Goal: Information Seeking & Learning: Learn about a topic

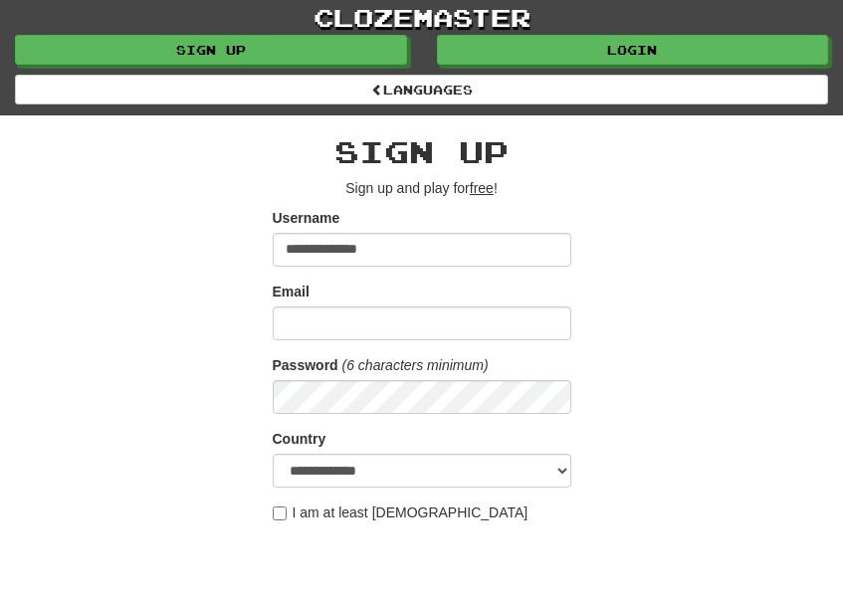
type input "**********"
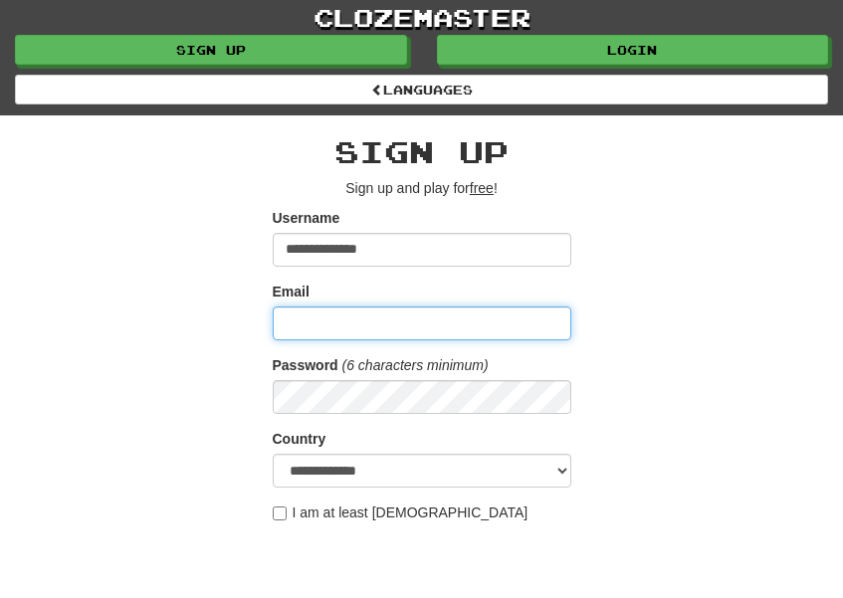
click at [329, 319] on input "Email" at bounding box center [422, 323] width 298 height 34
type input "**********"
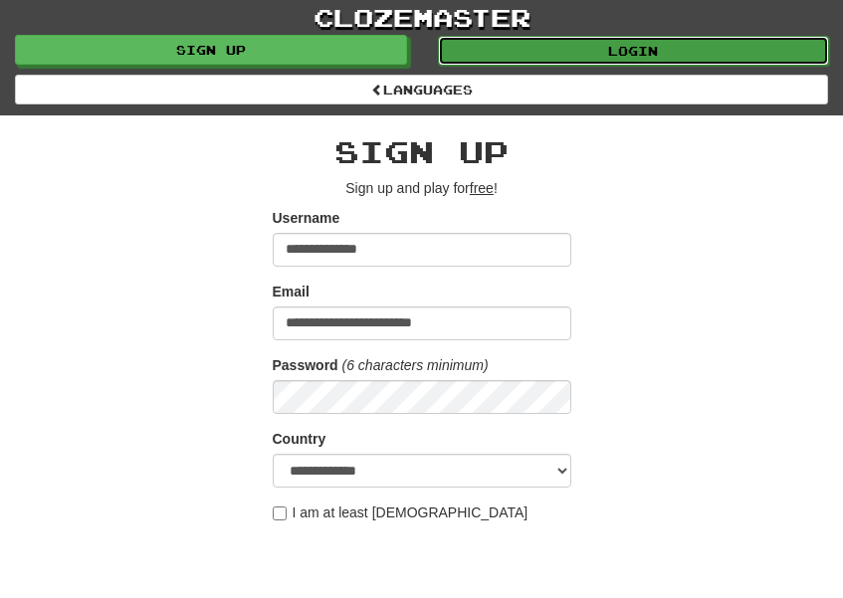
click at [696, 50] on link "Login" at bounding box center [634, 51] width 392 height 30
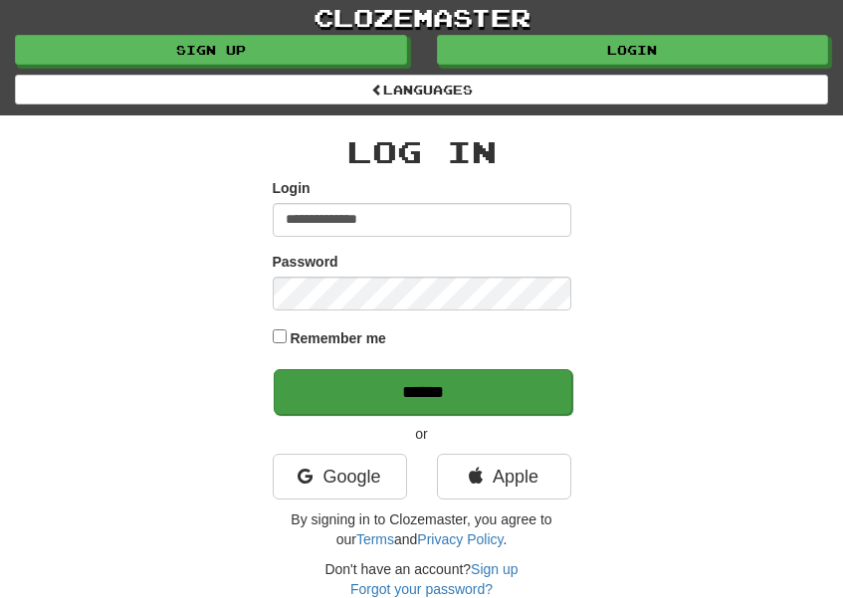
type input "**********"
click at [528, 388] on input "******" at bounding box center [423, 392] width 298 height 46
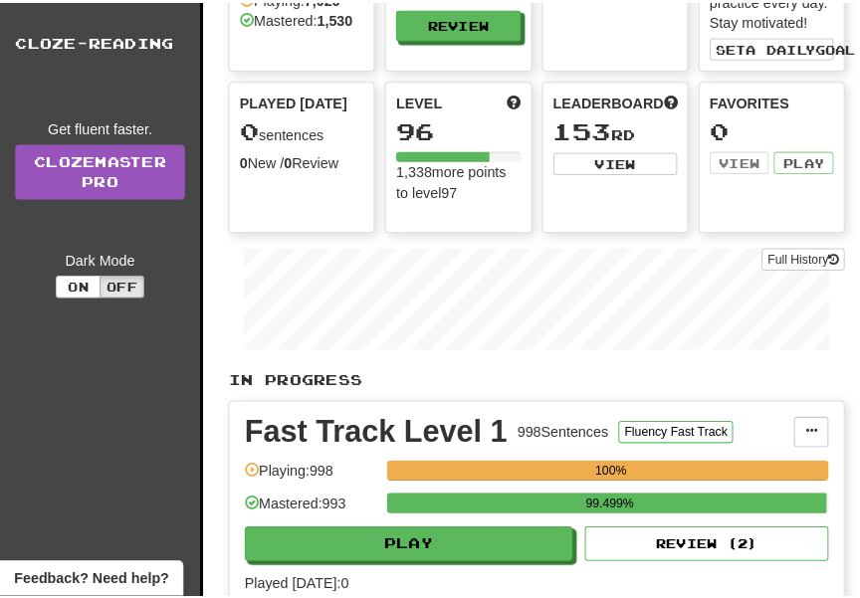
scroll to position [205, 0]
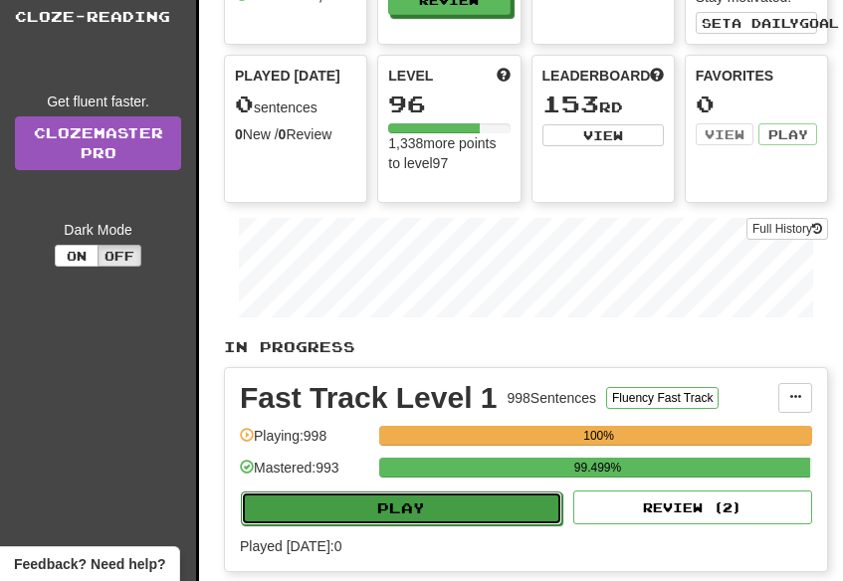
click at [531, 494] on button "Play" at bounding box center [401, 508] width 321 height 34
select select "**"
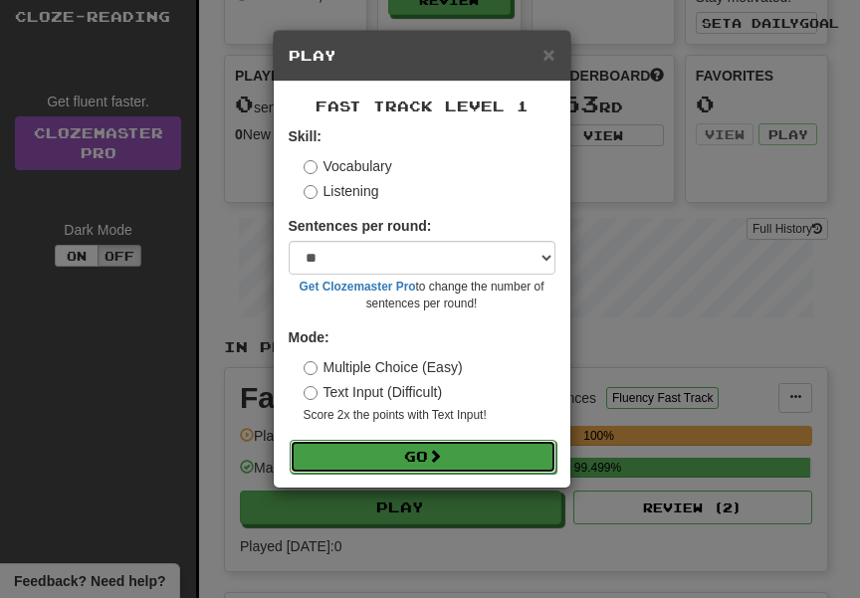
click at [480, 455] on button "Go" at bounding box center [423, 457] width 267 height 34
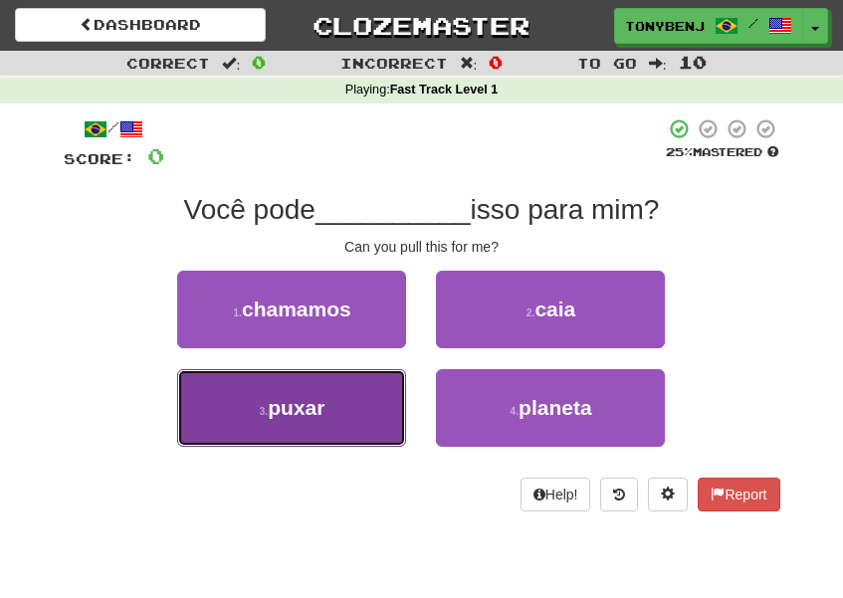
click at [308, 419] on span "puxar" at bounding box center [296, 407] width 57 height 23
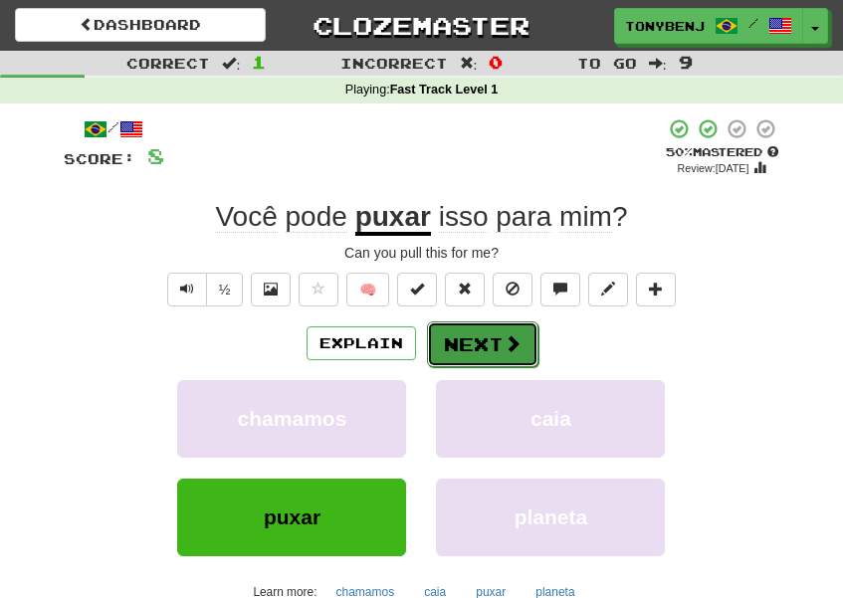
click at [486, 355] on button "Next" at bounding box center [482, 344] width 111 height 46
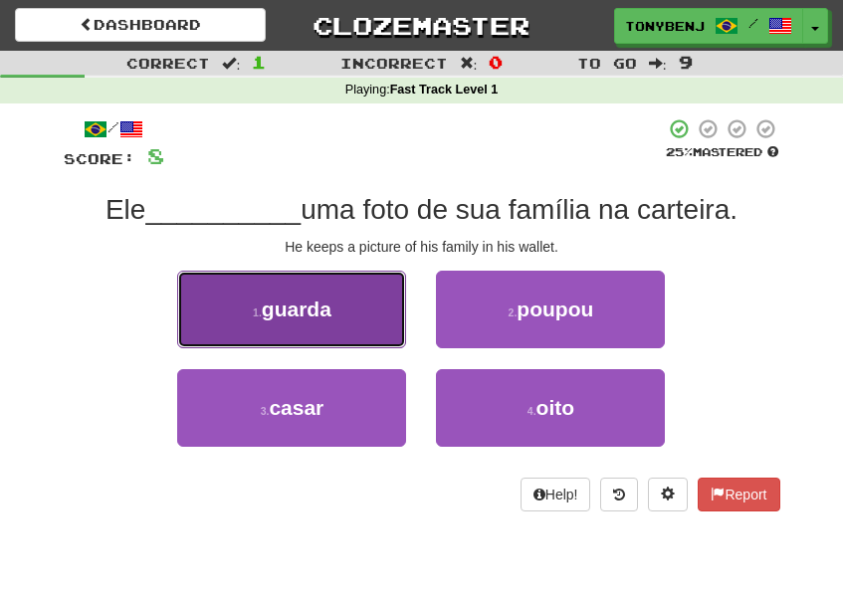
click at [355, 320] on button "1 . guarda" at bounding box center [291, 310] width 229 height 78
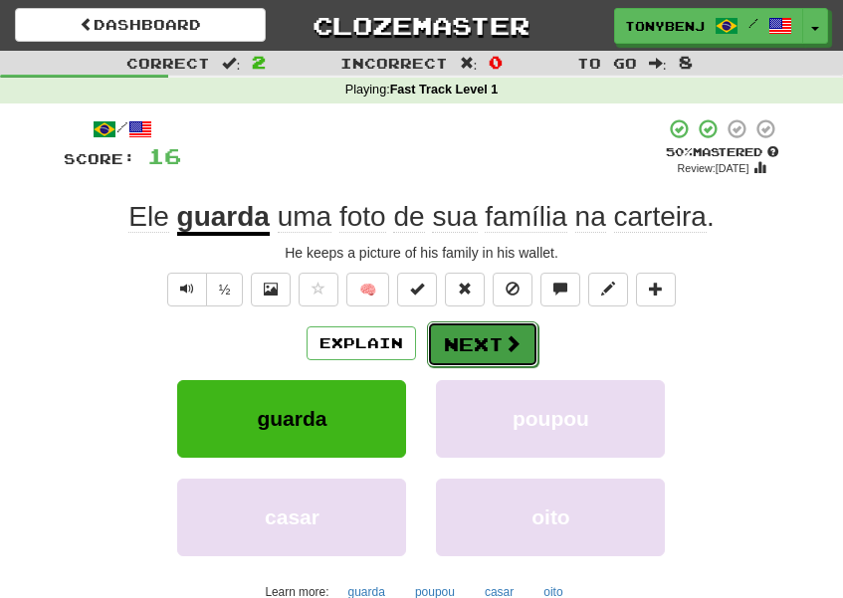
click at [523, 351] on button "Next" at bounding box center [482, 344] width 111 height 46
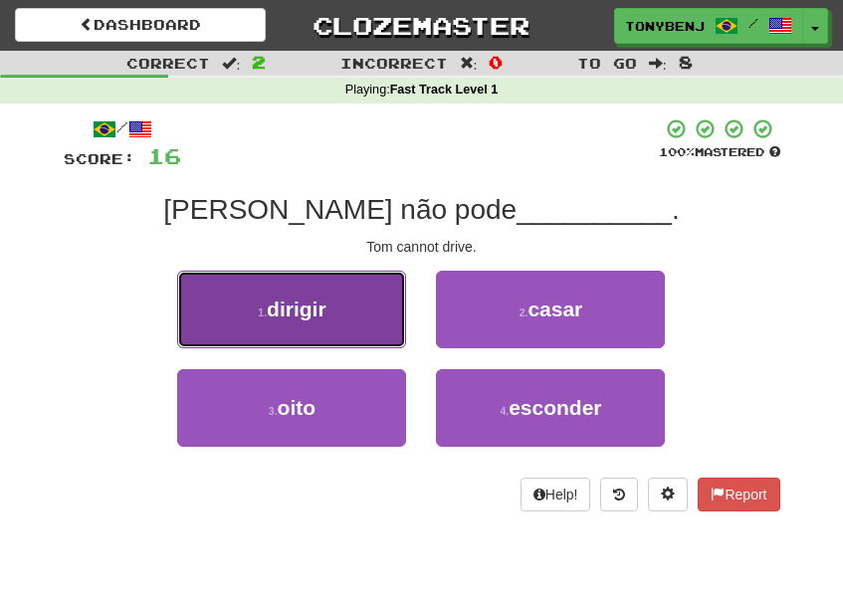
click at [224, 299] on button "1 . dirigir" at bounding box center [291, 310] width 229 height 78
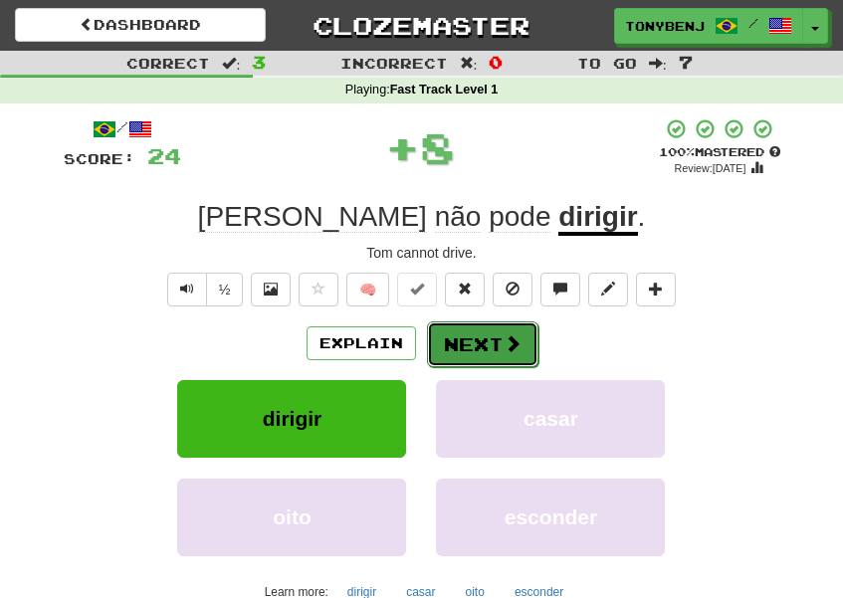
click at [505, 352] on span at bounding box center [512, 343] width 18 height 18
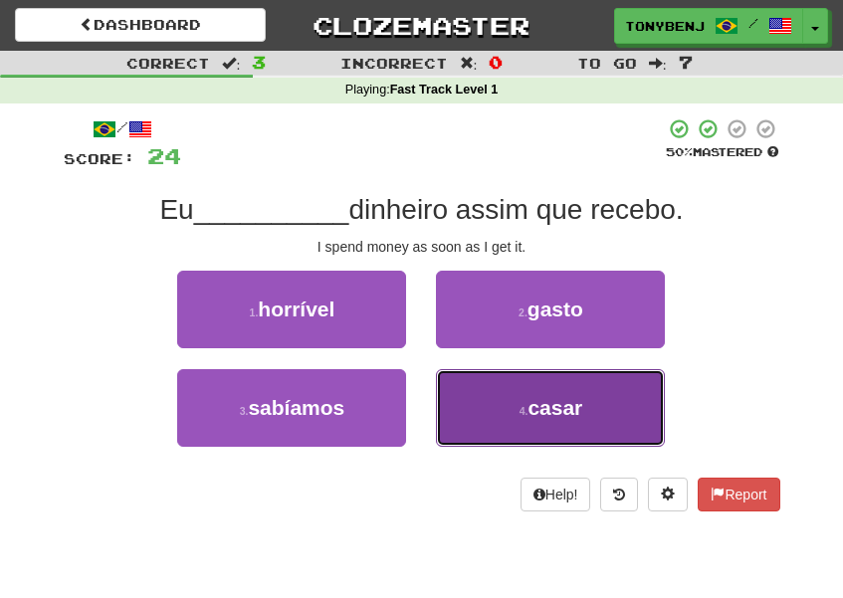
click at [499, 434] on button "4 . casar" at bounding box center [550, 408] width 229 height 78
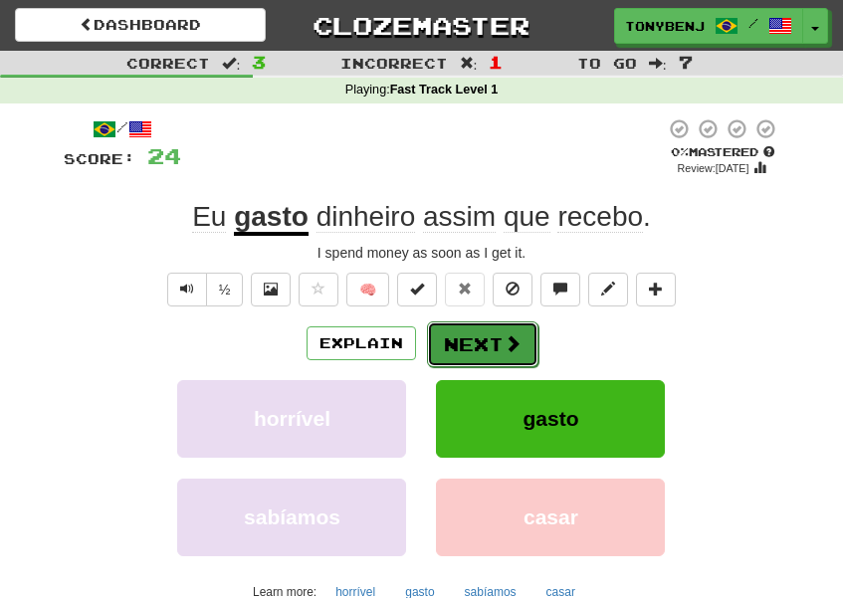
click at [473, 353] on button "Next" at bounding box center [482, 344] width 111 height 46
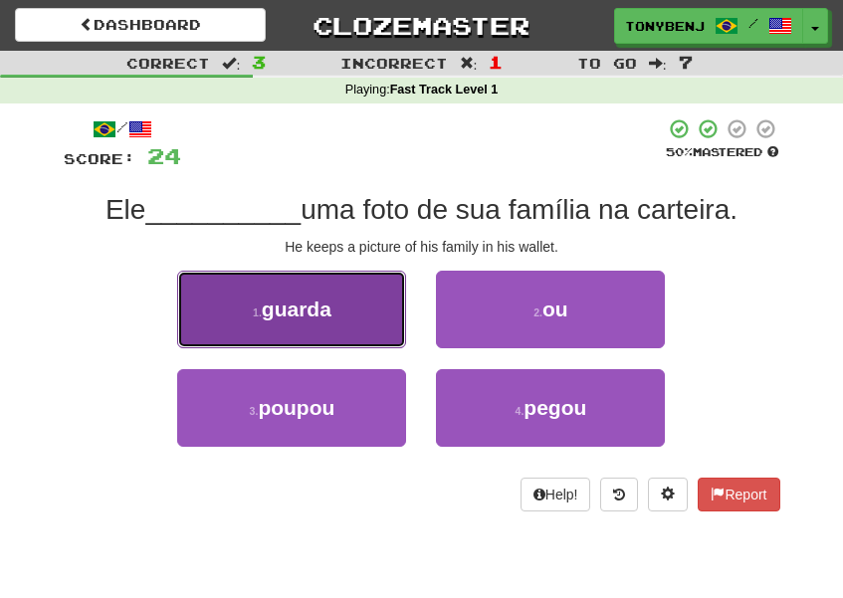
click at [342, 321] on button "1 . guarda" at bounding box center [291, 310] width 229 height 78
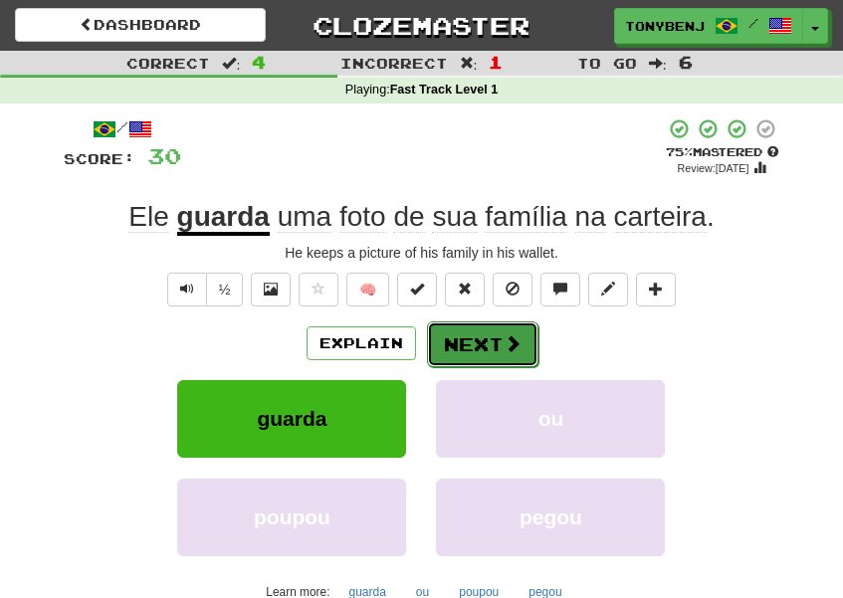
click at [499, 354] on button "Next" at bounding box center [482, 344] width 111 height 46
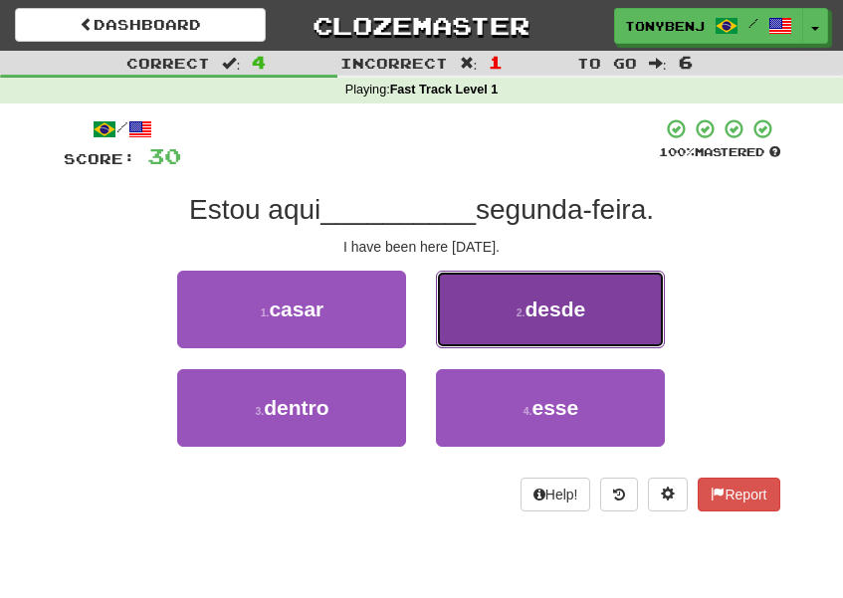
click at [518, 329] on button "2 . desde" at bounding box center [550, 310] width 229 height 78
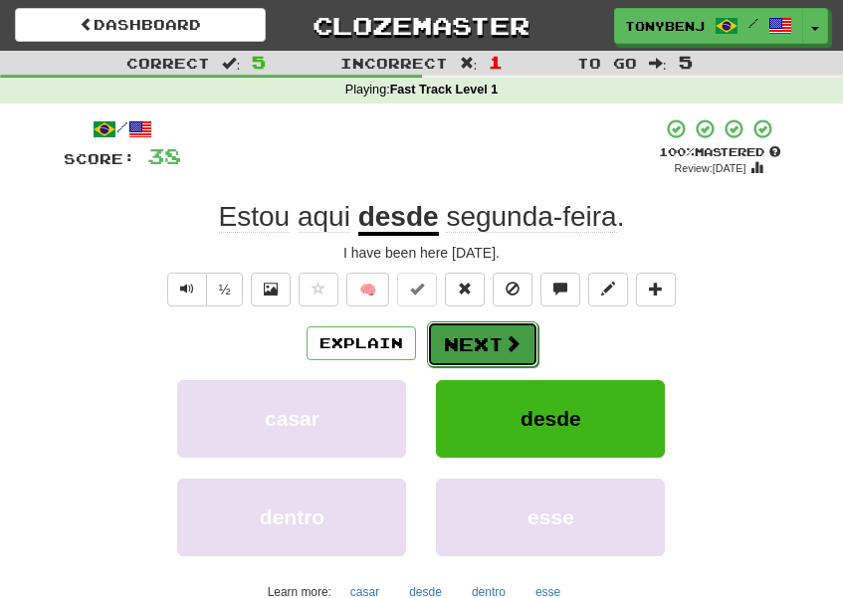
click at [469, 340] on button "Next" at bounding box center [482, 344] width 111 height 46
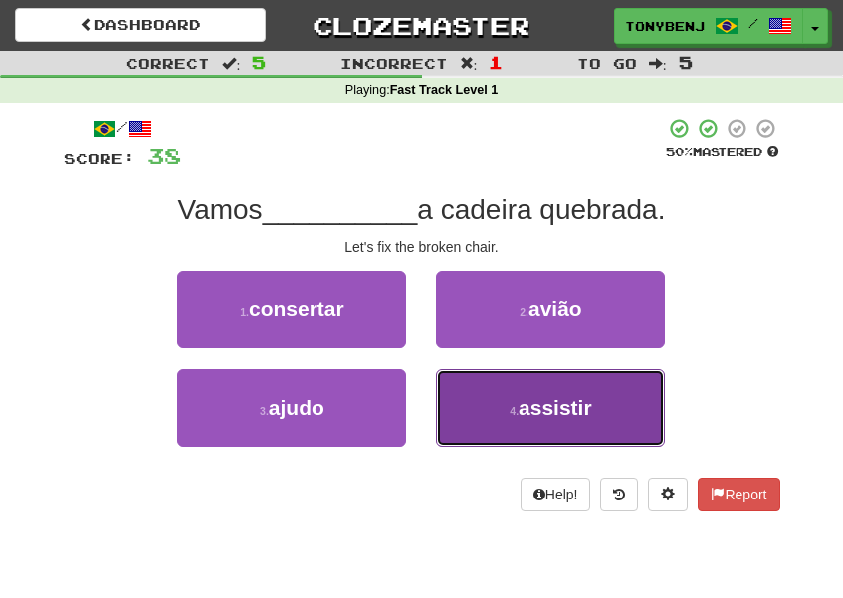
click at [474, 428] on button "4 . assistir" at bounding box center [550, 408] width 229 height 78
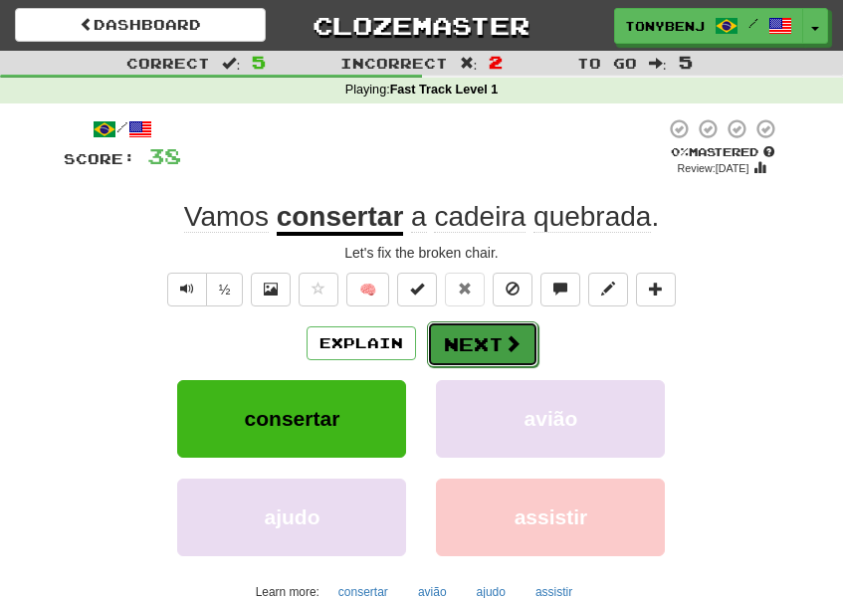
click at [494, 354] on button "Next" at bounding box center [482, 344] width 111 height 46
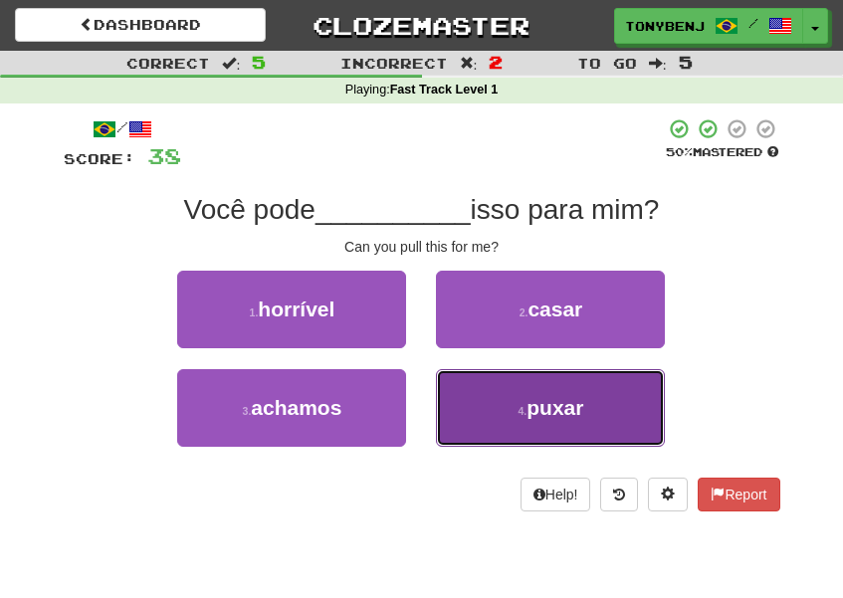
click at [471, 417] on button "4 . puxar" at bounding box center [550, 408] width 229 height 78
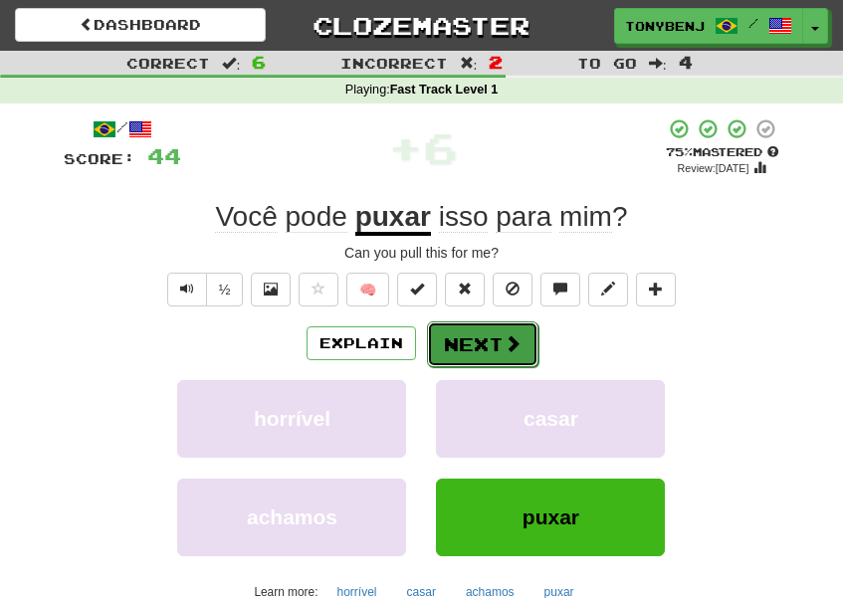
click at [513, 358] on button "Next" at bounding box center [482, 344] width 111 height 46
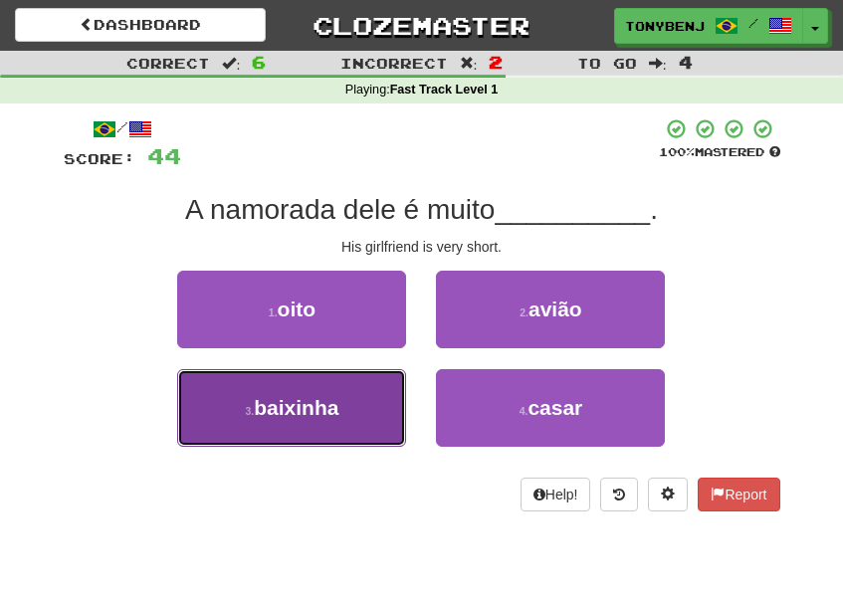
click at [375, 411] on button "3 . baixinha" at bounding box center [291, 408] width 229 height 78
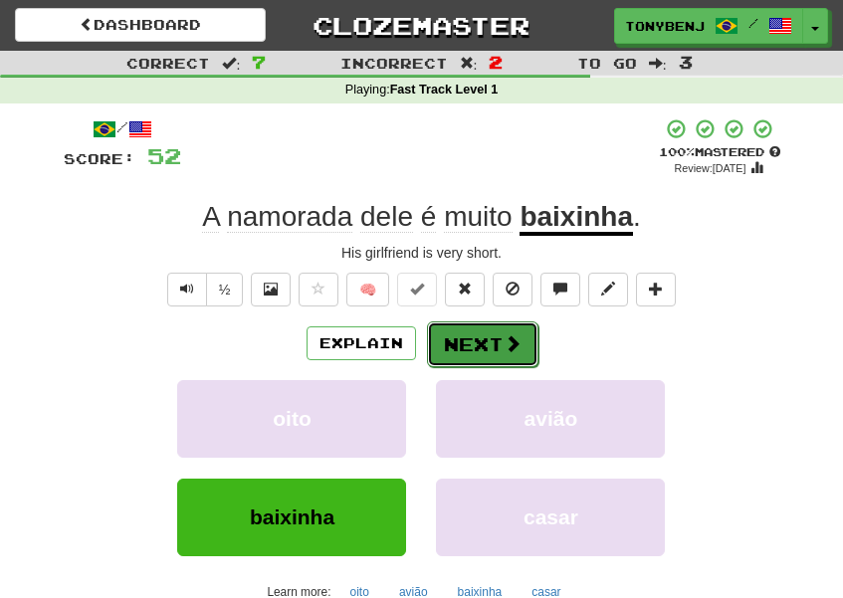
click at [494, 348] on button "Next" at bounding box center [482, 344] width 111 height 46
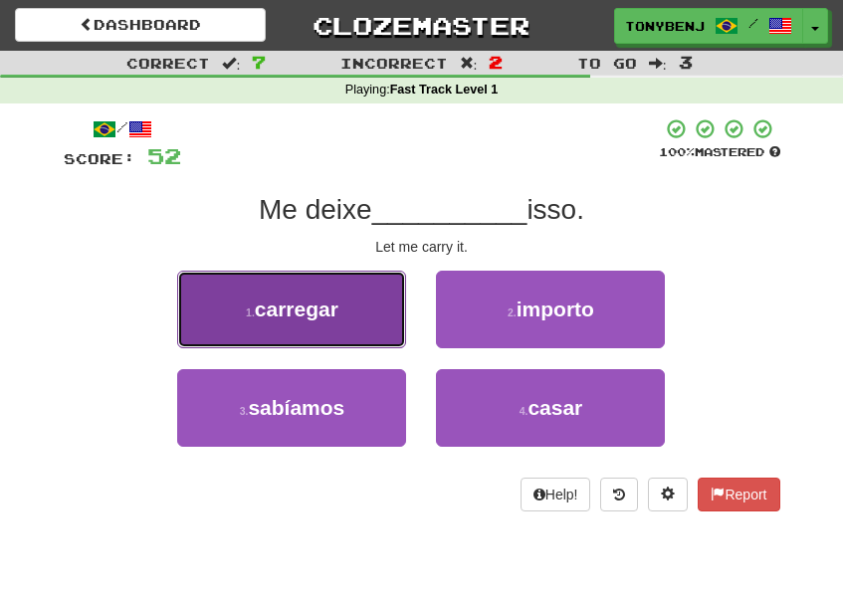
click at [348, 338] on button "1 . carregar" at bounding box center [291, 310] width 229 height 78
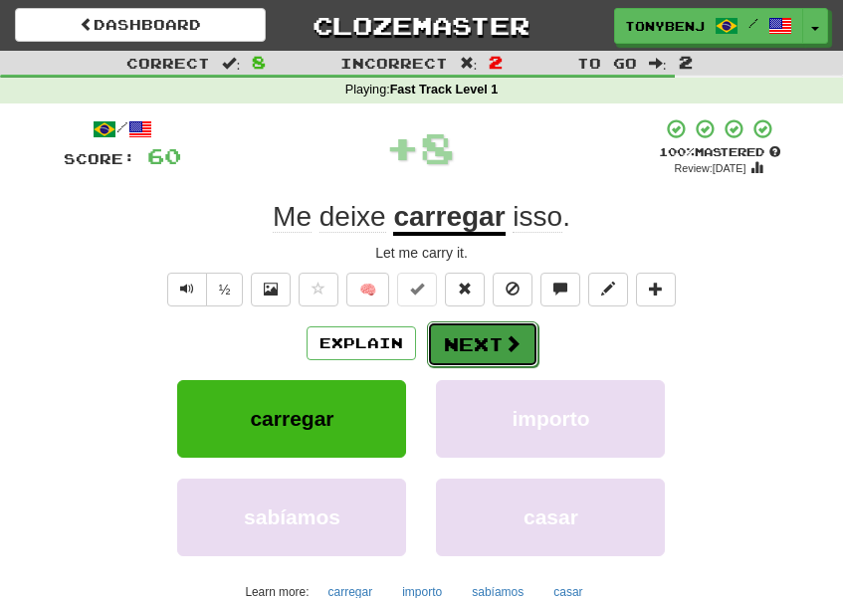
click at [505, 343] on span at bounding box center [512, 343] width 18 height 18
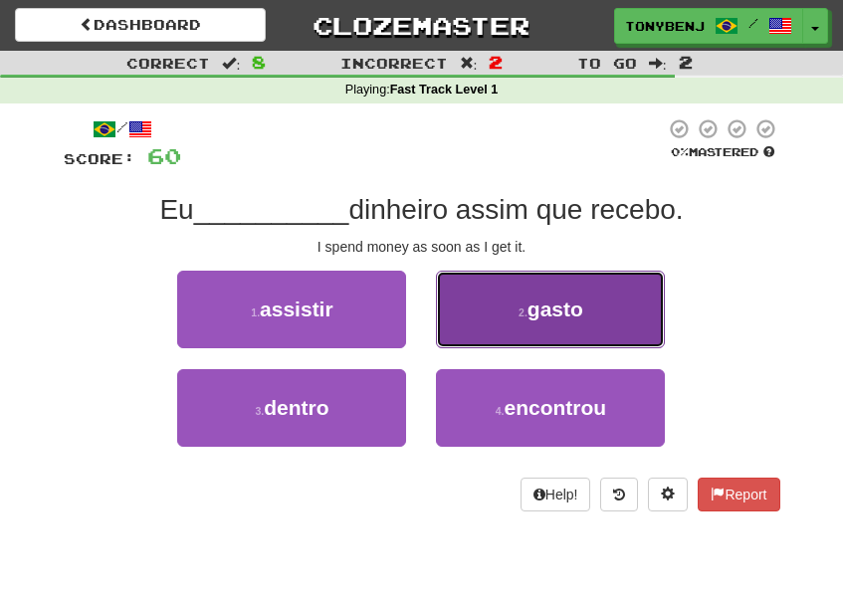
click at [503, 327] on button "2 . [GEOGRAPHIC_DATA]" at bounding box center [550, 310] width 229 height 78
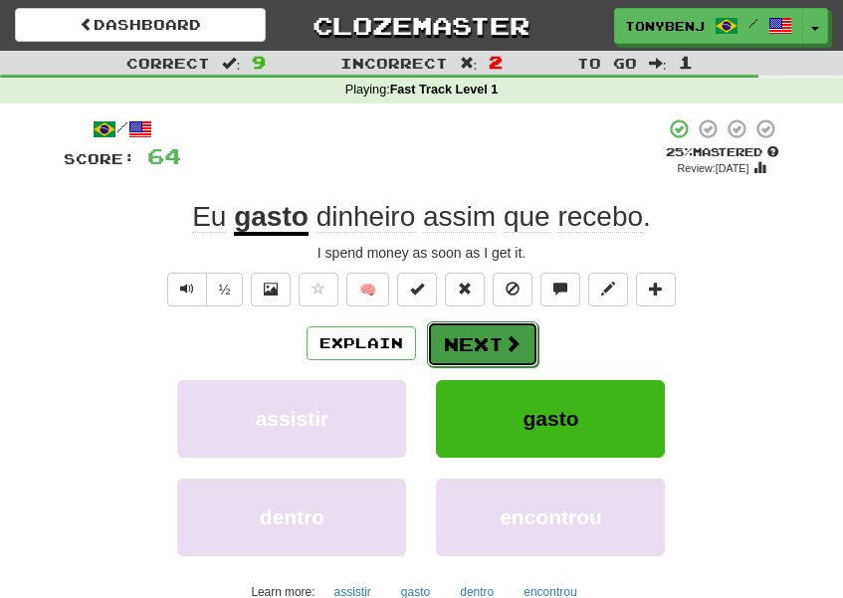
click at [512, 343] on span at bounding box center [512, 343] width 18 height 18
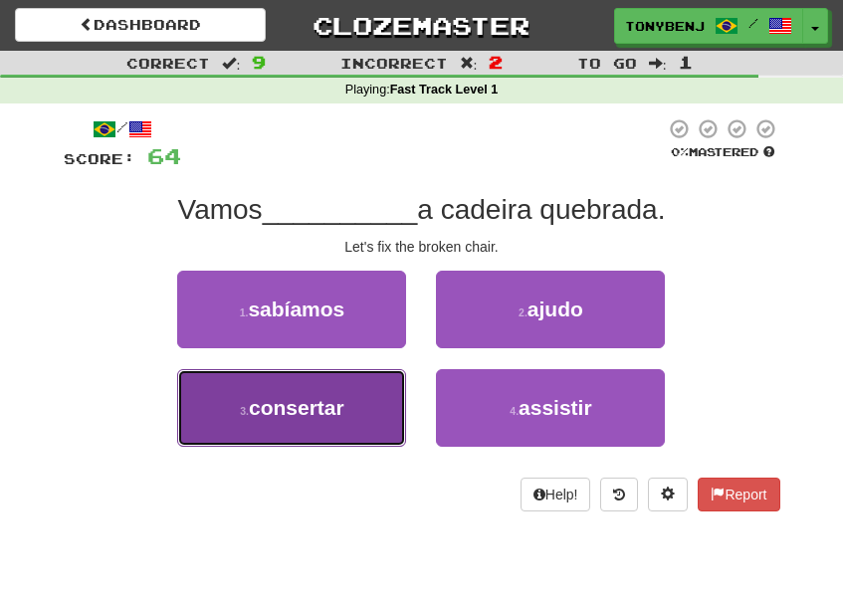
click at [356, 426] on button "3 . consertar" at bounding box center [291, 408] width 229 height 78
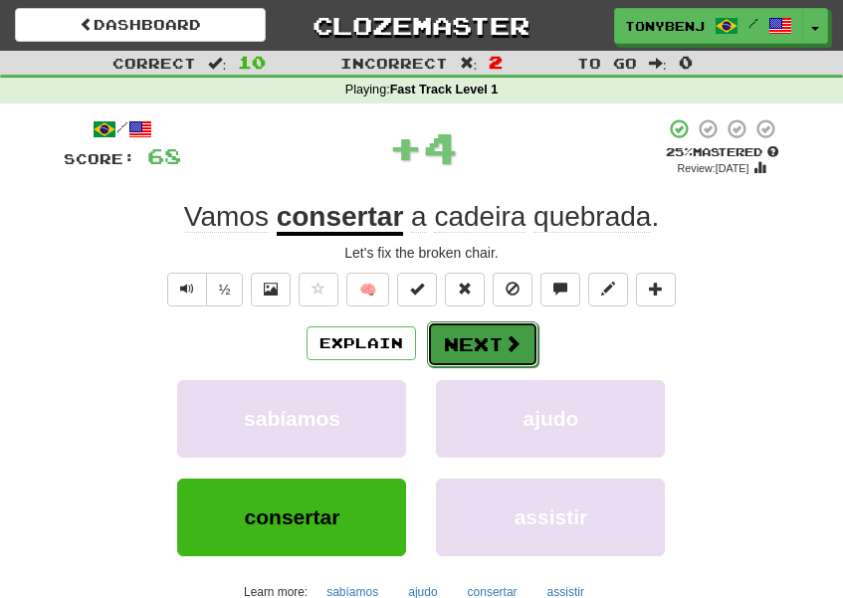
click at [511, 360] on button "Next" at bounding box center [482, 344] width 111 height 46
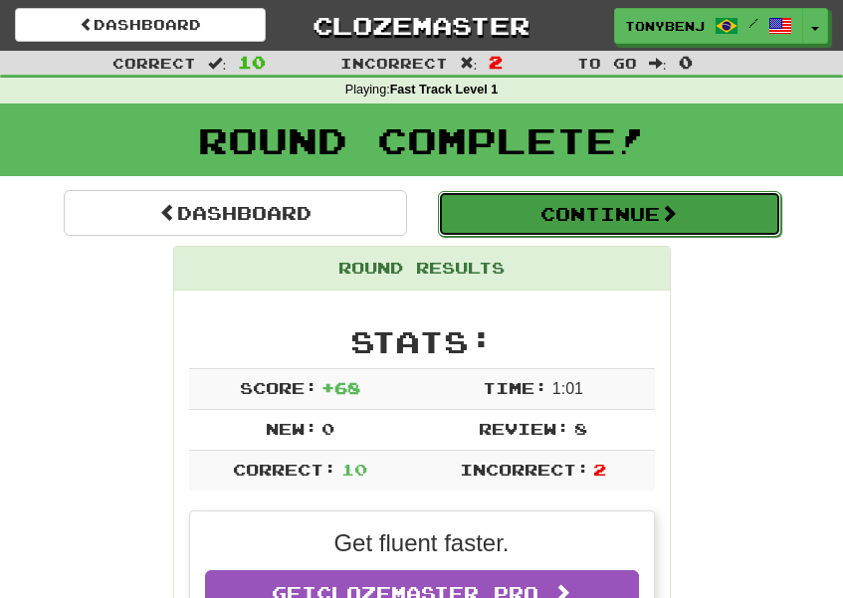
click at [710, 226] on button "Continue" at bounding box center [609, 214] width 343 height 46
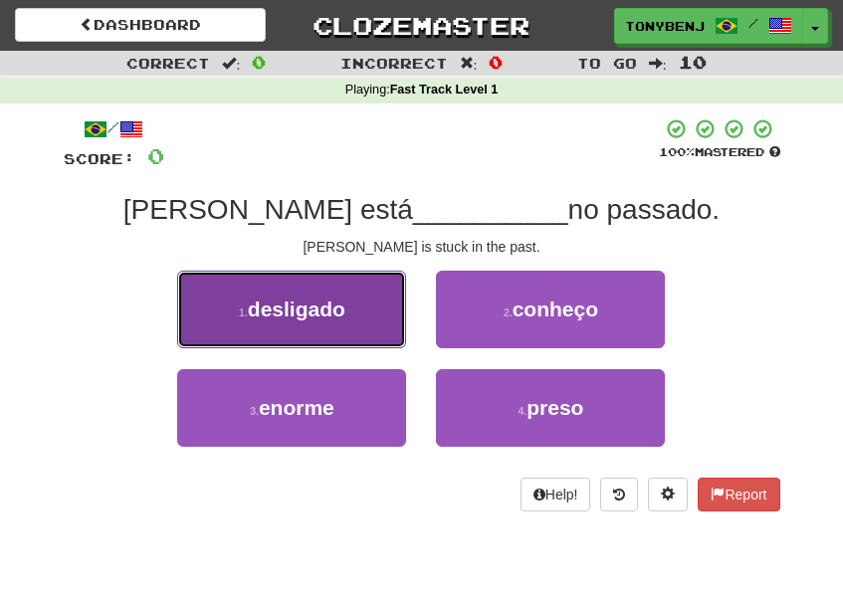
click at [352, 323] on button "1 . desligado" at bounding box center [291, 310] width 229 height 78
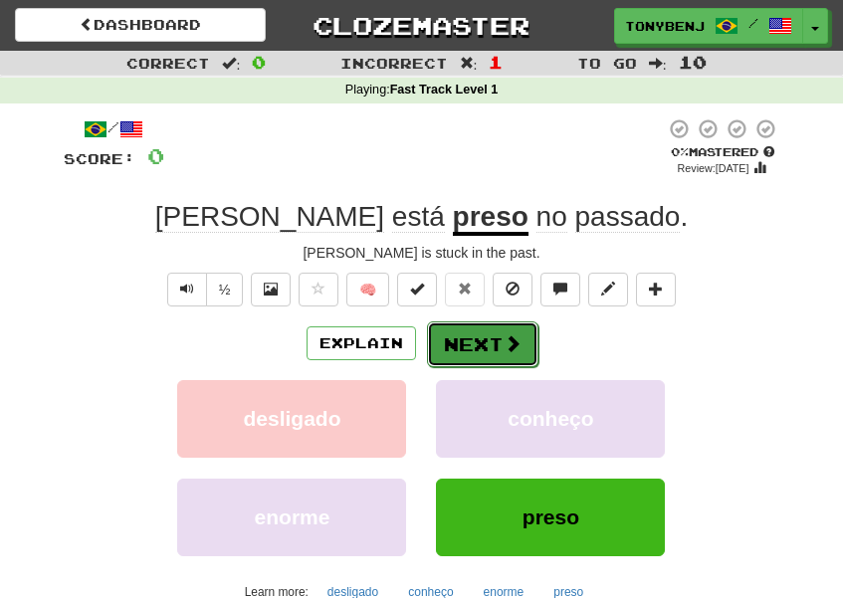
click at [465, 350] on button "Next" at bounding box center [482, 344] width 111 height 46
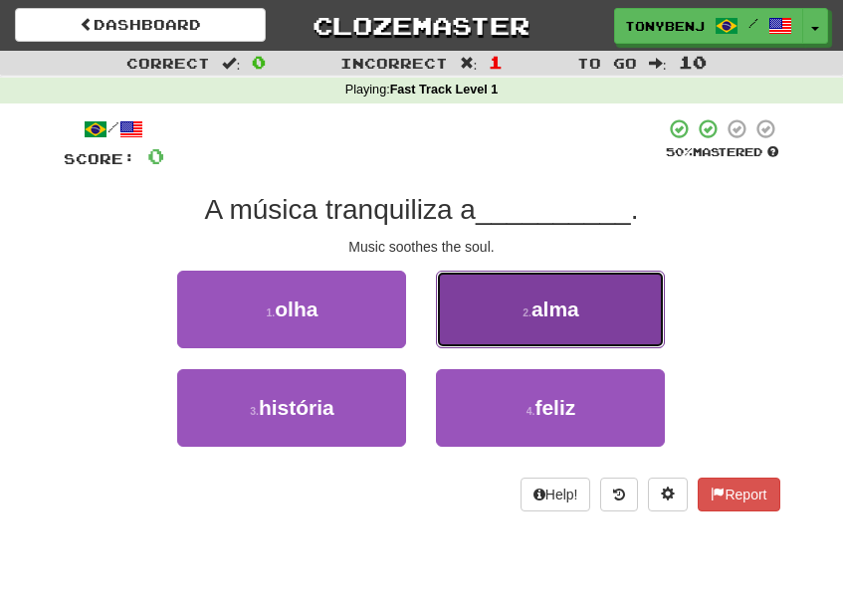
click at [474, 316] on button "2 . alma" at bounding box center [550, 310] width 229 height 78
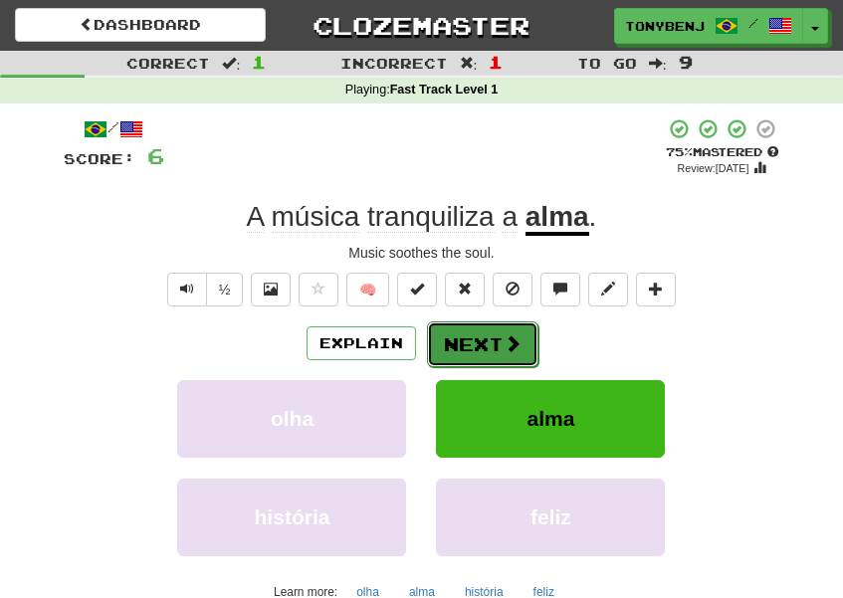
click at [454, 336] on button "Next" at bounding box center [482, 344] width 111 height 46
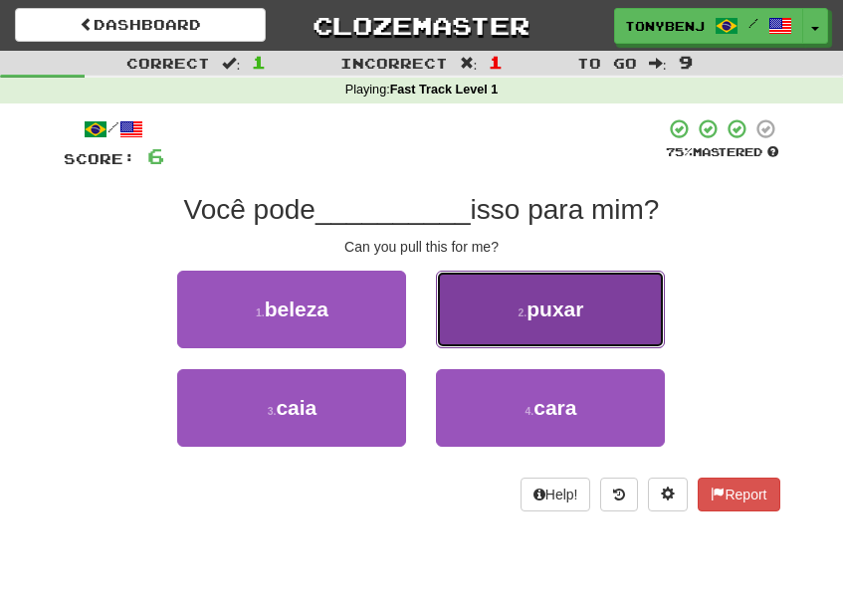
click at [485, 304] on button "2 . puxar" at bounding box center [550, 310] width 229 height 78
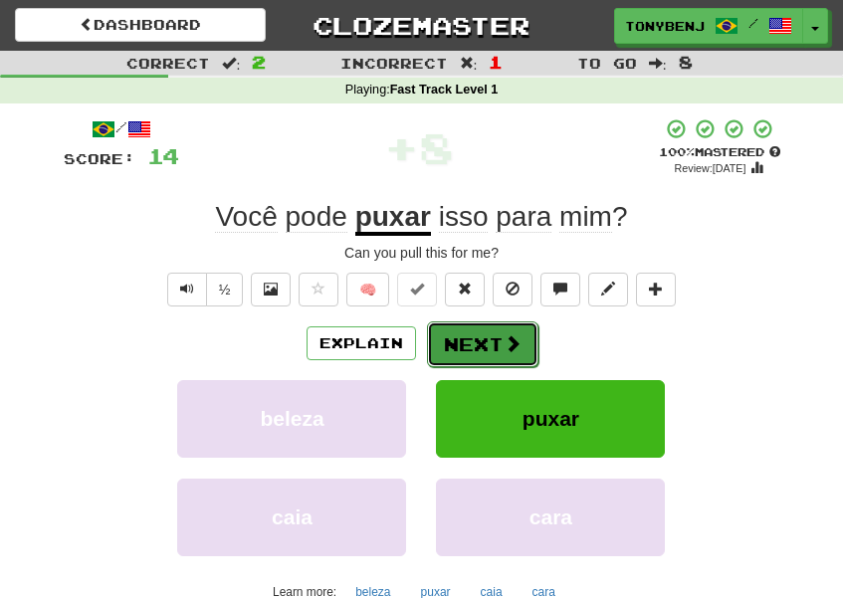
click at [492, 347] on button "Next" at bounding box center [482, 344] width 111 height 46
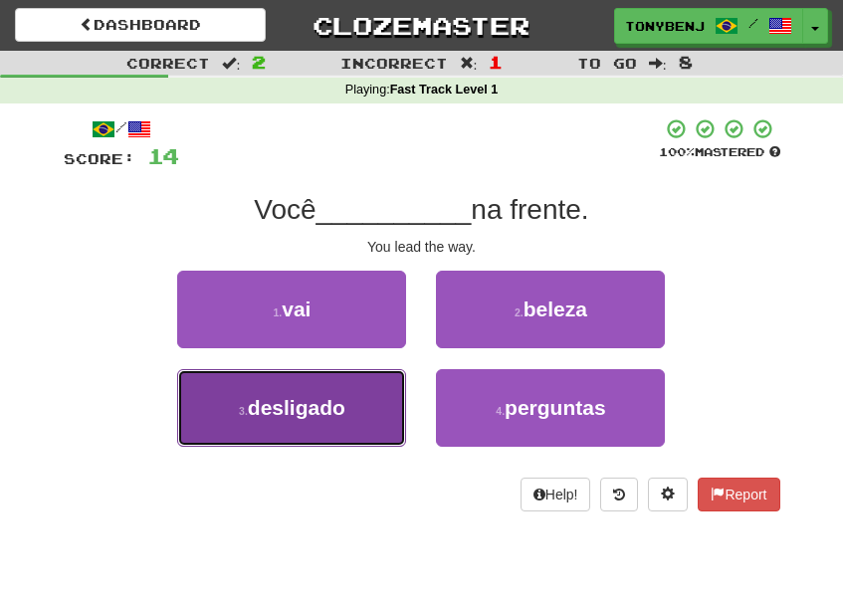
click at [339, 424] on button "3 . desligado" at bounding box center [291, 408] width 229 height 78
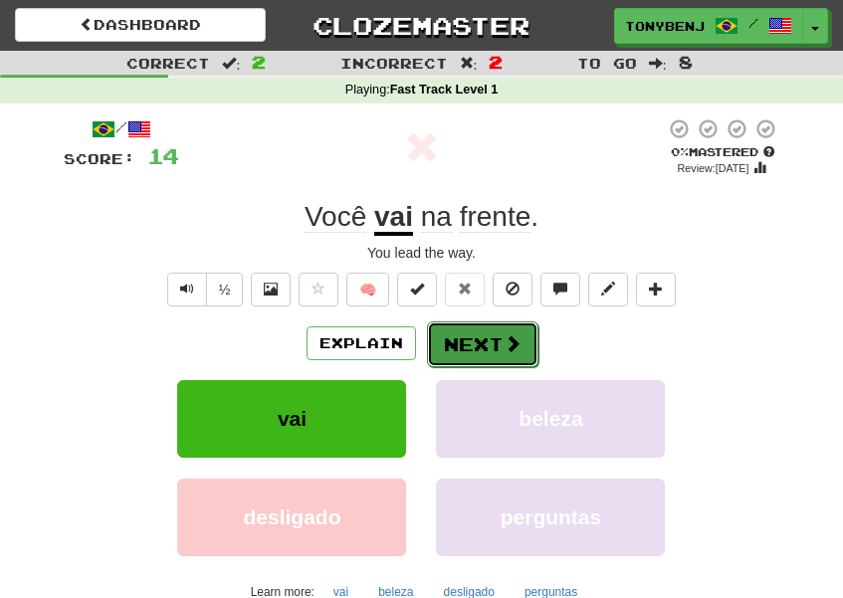
click at [507, 346] on span at bounding box center [512, 343] width 18 height 18
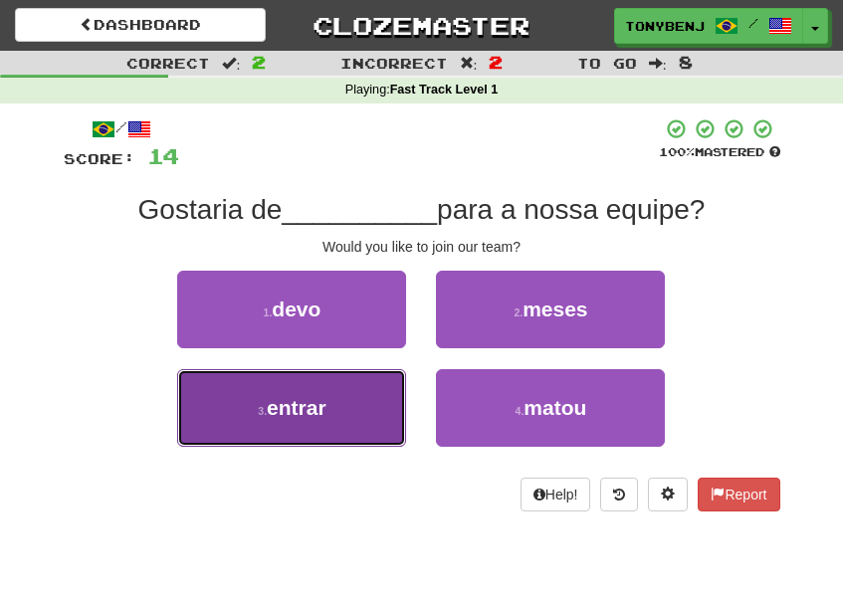
click at [332, 410] on button "3 . entrar" at bounding box center [291, 408] width 229 height 78
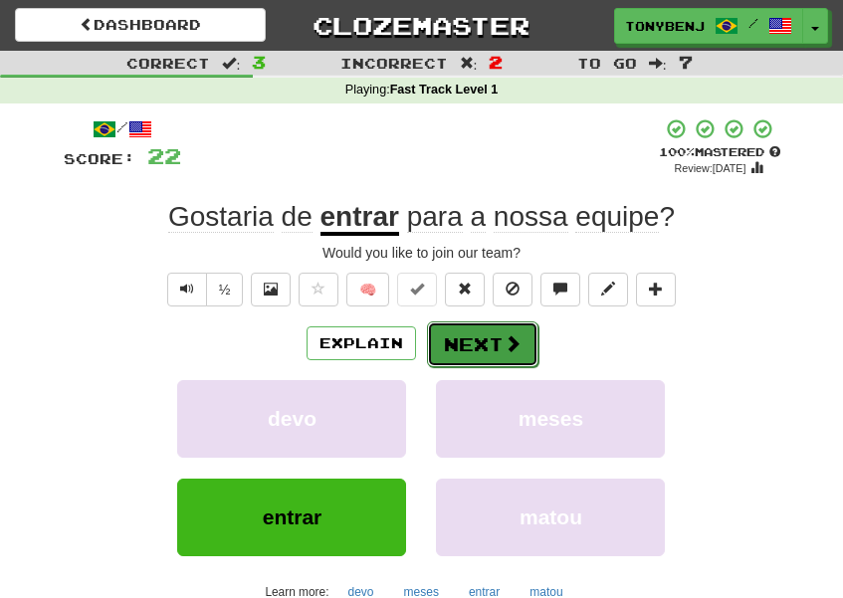
click at [476, 341] on button "Next" at bounding box center [482, 344] width 111 height 46
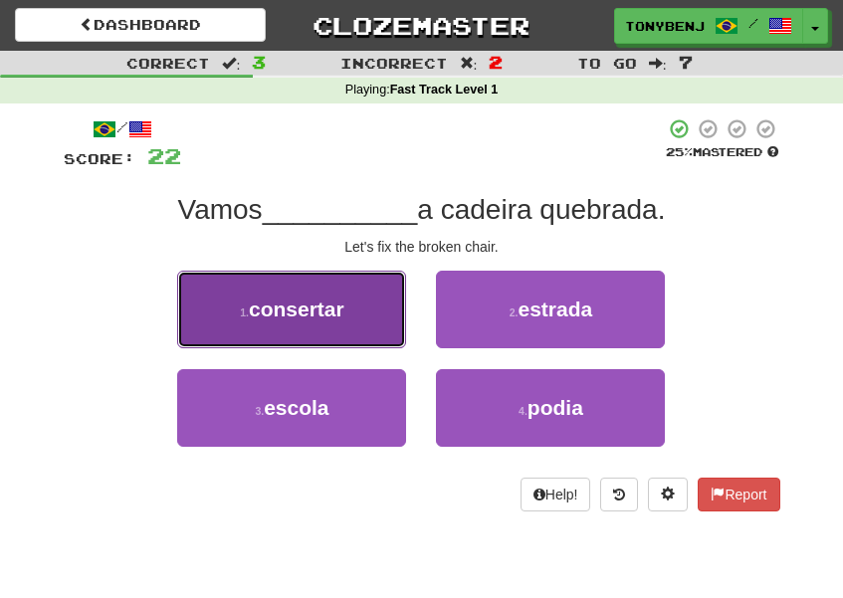
click at [316, 309] on span "consertar" at bounding box center [297, 308] width 96 height 23
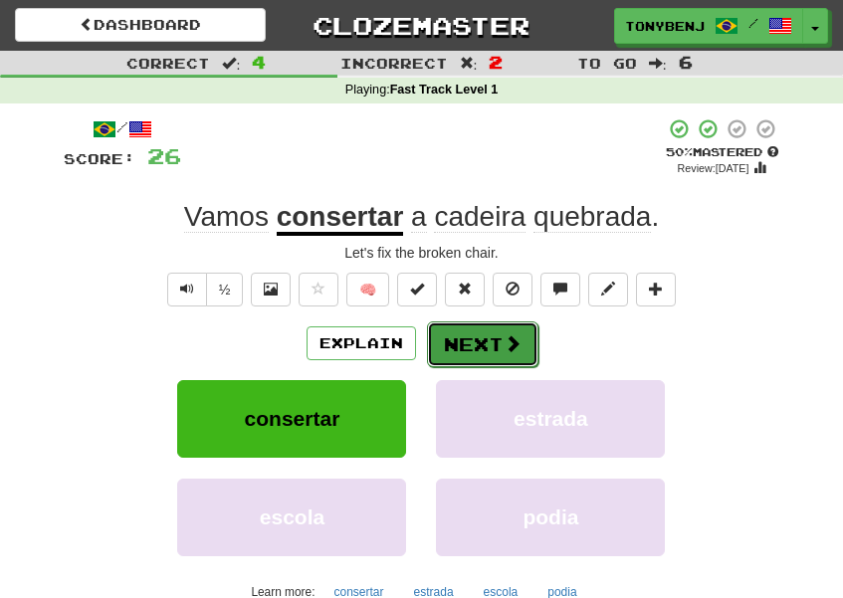
click at [489, 353] on button "Next" at bounding box center [482, 344] width 111 height 46
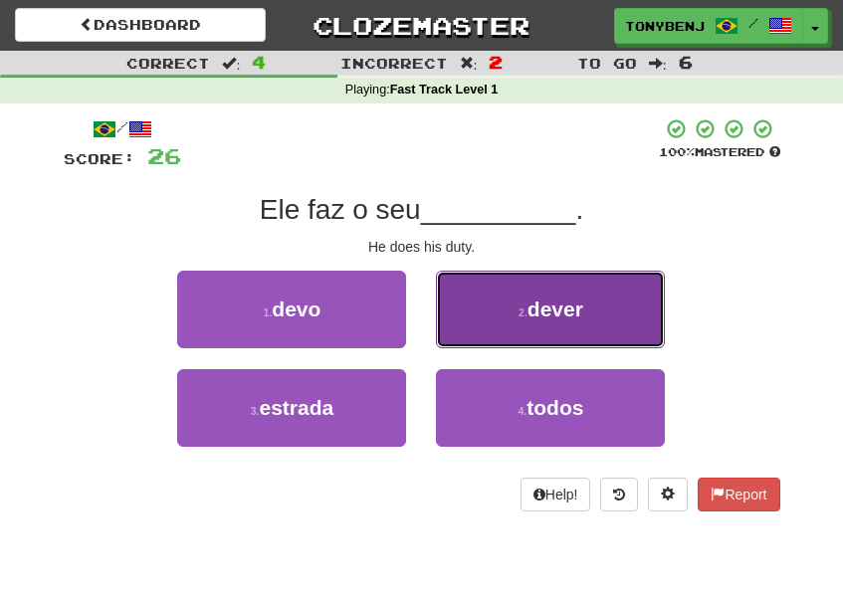
click at [481, 299] on button "2 . dever" at bounding box center [550, 310] width 229 height 78
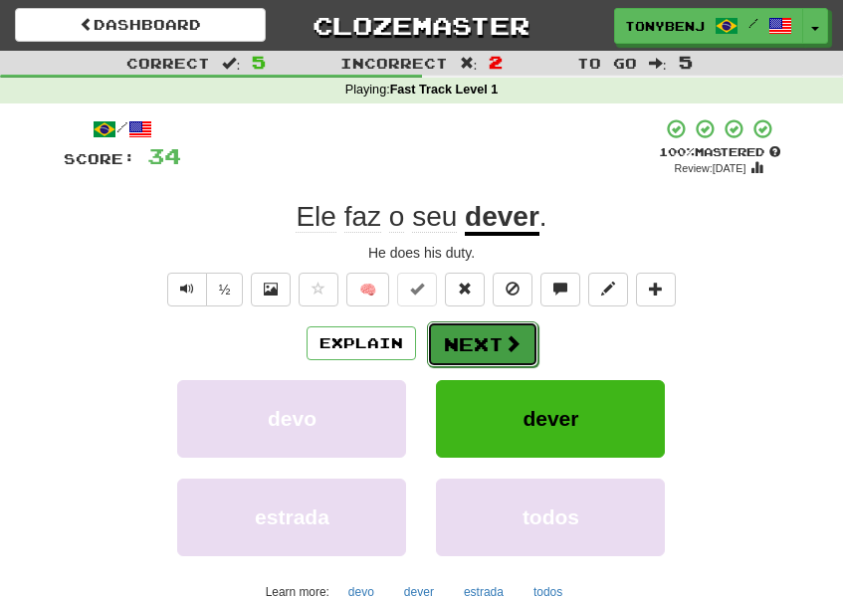
click at [494, 345] on button "Next" at bounding box center [482, 344] width 111 height 46
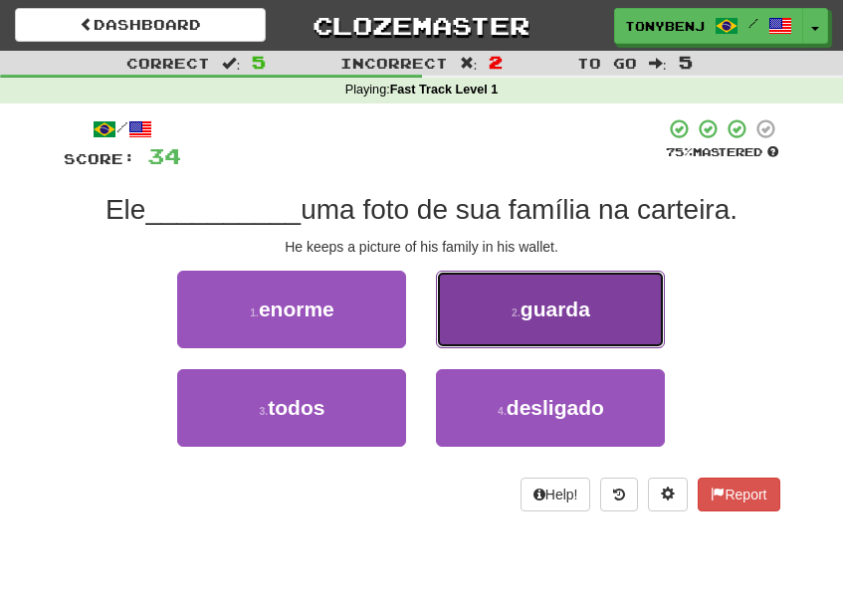
click at [540, 313] on span "guarda" at bounding box center [555, 308] width 70 height 23
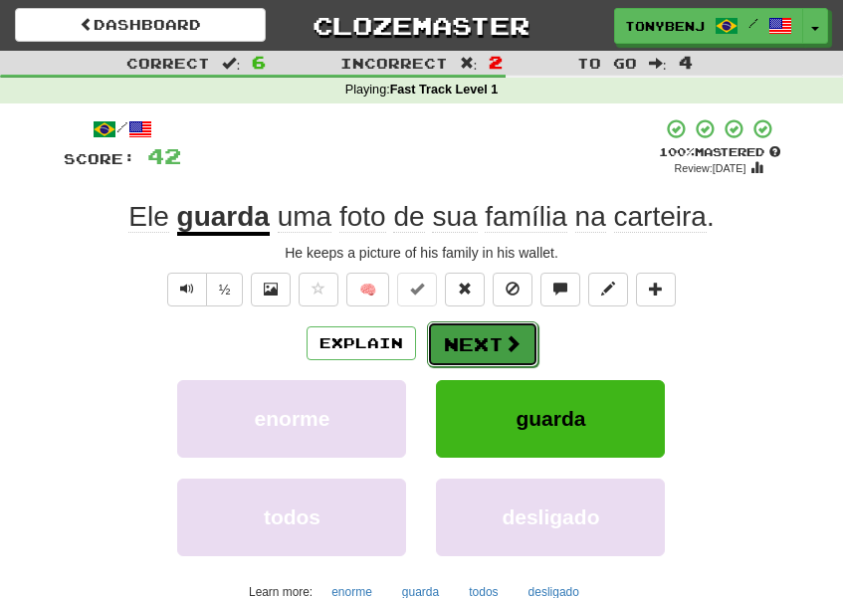
click at [524, 352] on button "Next" at bounding box center [482, 344] width 111 height 46
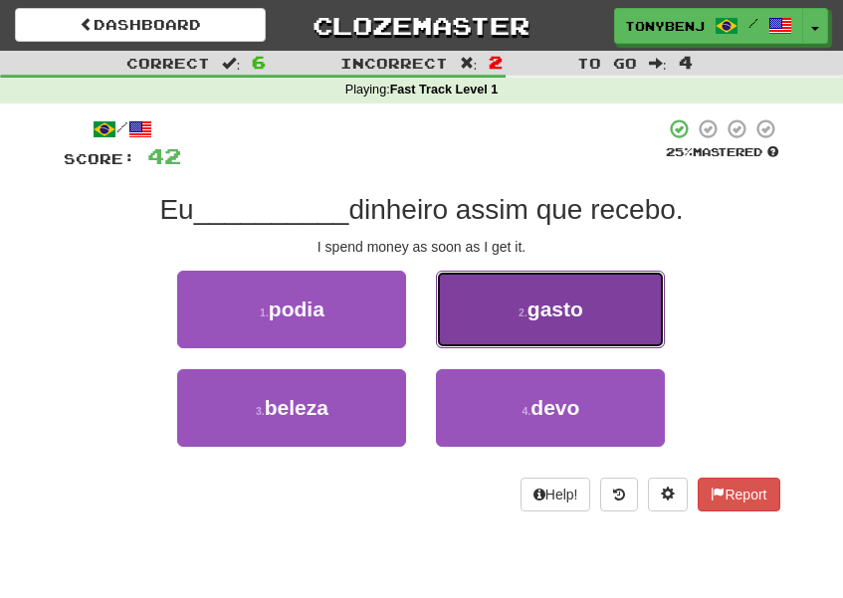
click at [506, 334] on button "2 . [GEOGRAPHIC_DATA]" at bounding box center [550, 310] width 229 height 78
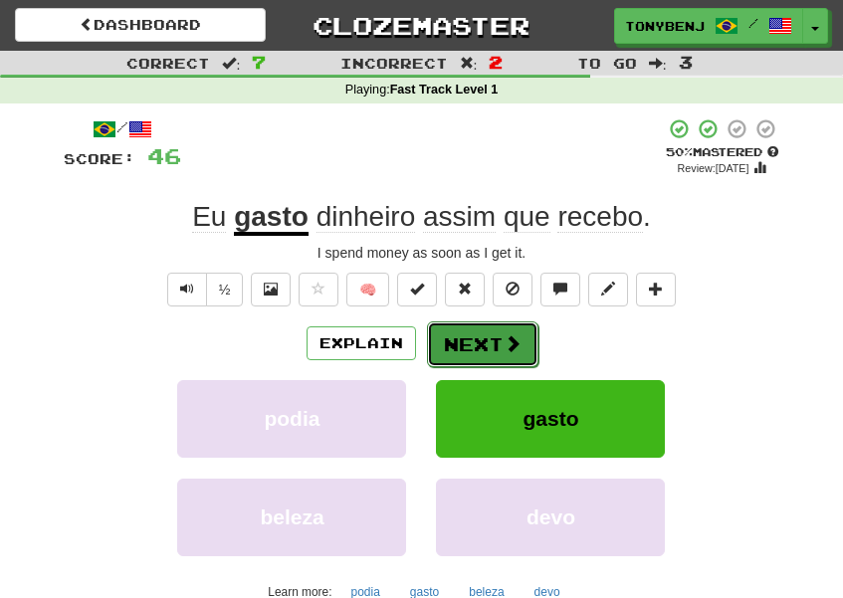
click at [518, 343] on span at bounding box center [512, 343] width 18 height 18
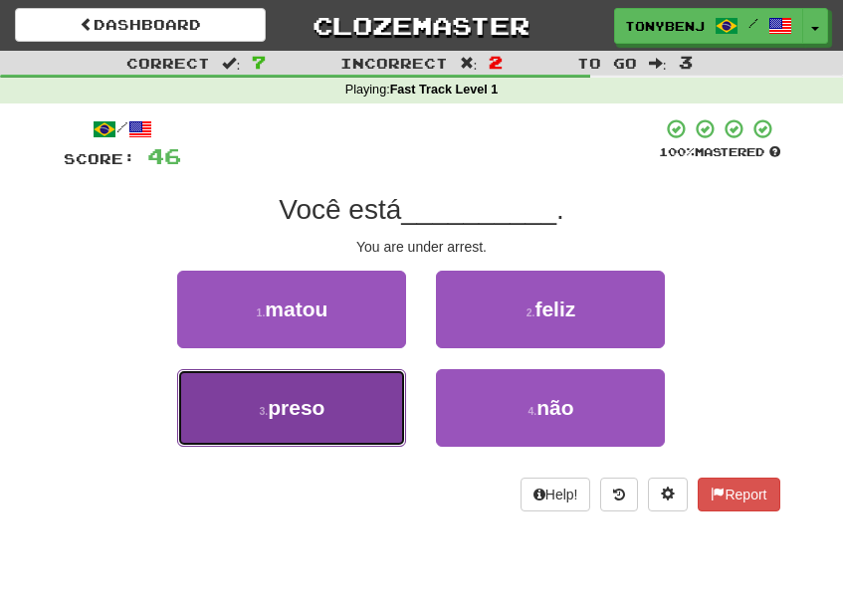
click at [374, 422] on button "3 . preso" at bounding box center [291, 408] width 229 height 78
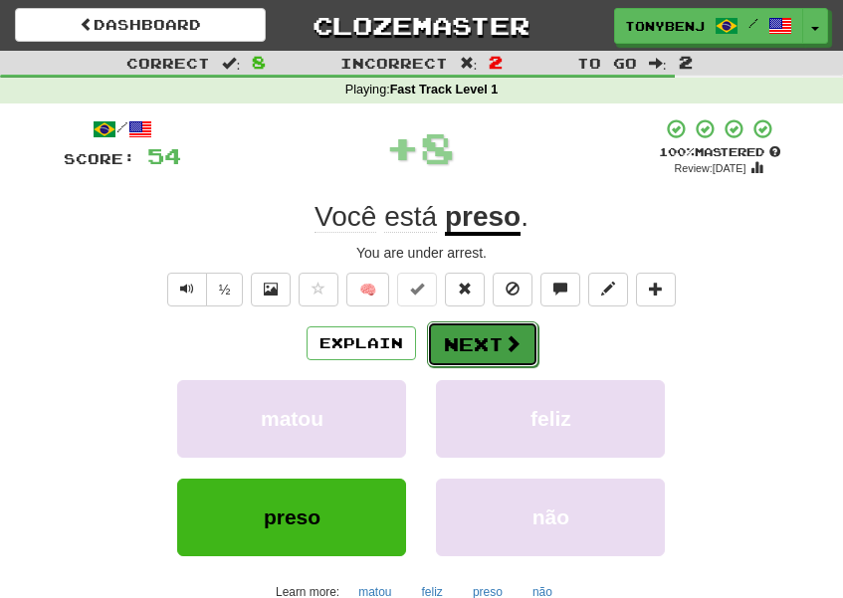
click at [505, 349] on span at bounding box center [512, 343] width 18 height 18
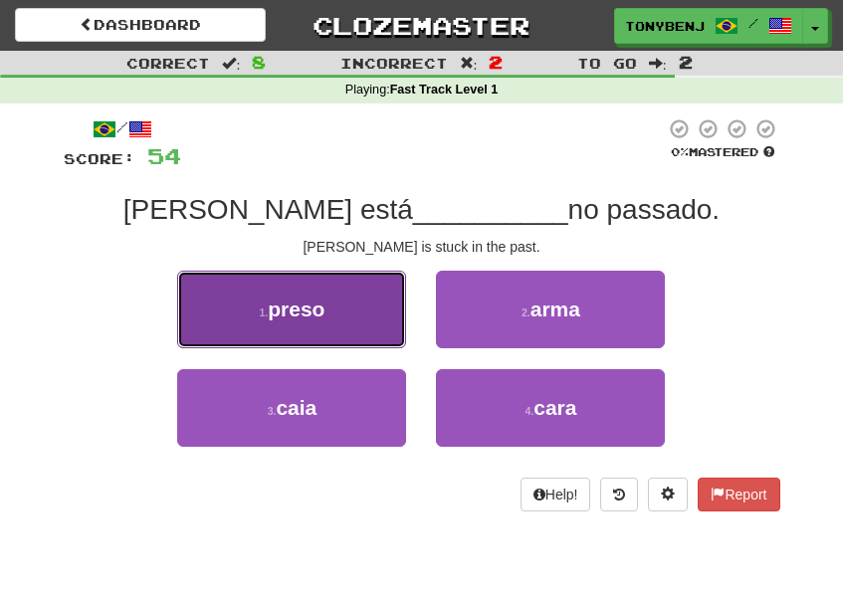
click at [359, 333] on button "1 . preso" at bounding box center [291, 310] width 229 height 78
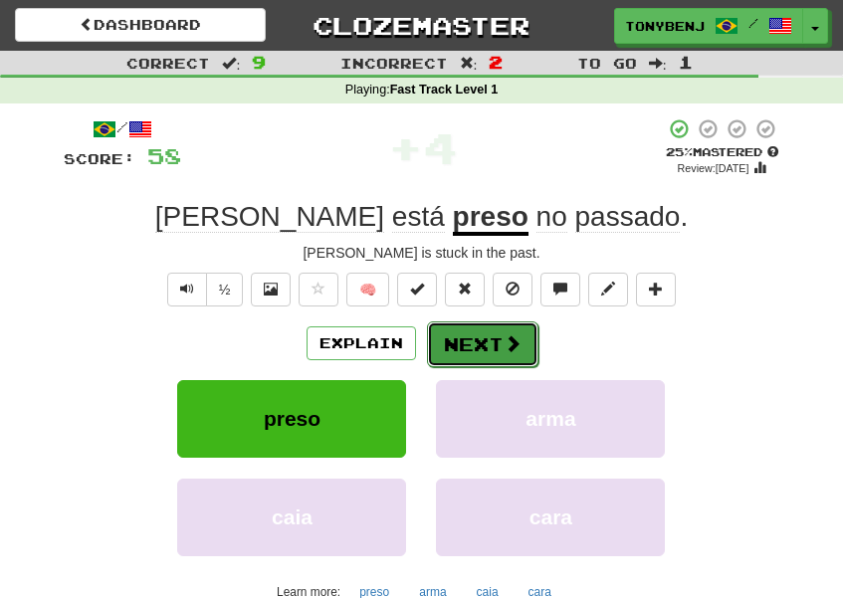
click at [507, 341] on span at bounding box center [512, 343] width 18 height 18
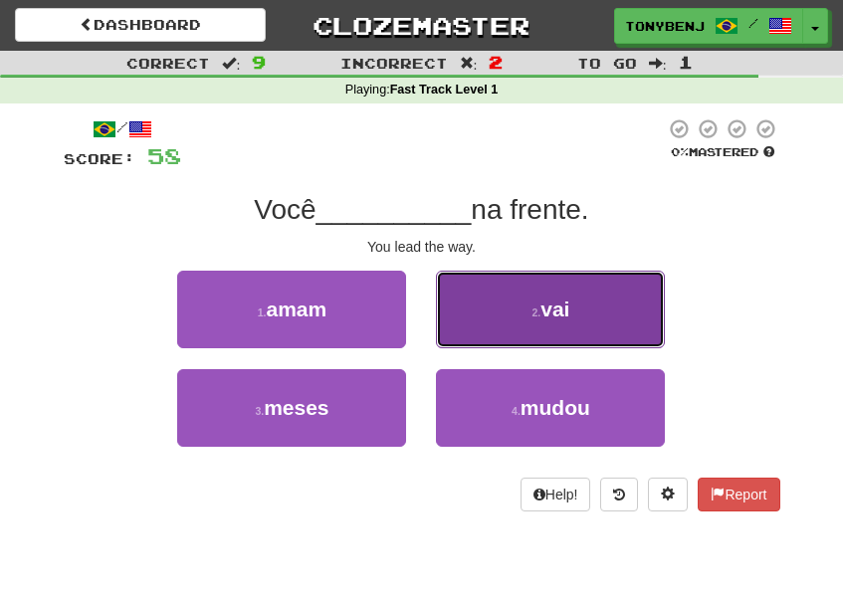
click at [531, 333] on button "2 . vai" at bounding box center [550, 310] width 229 height 78
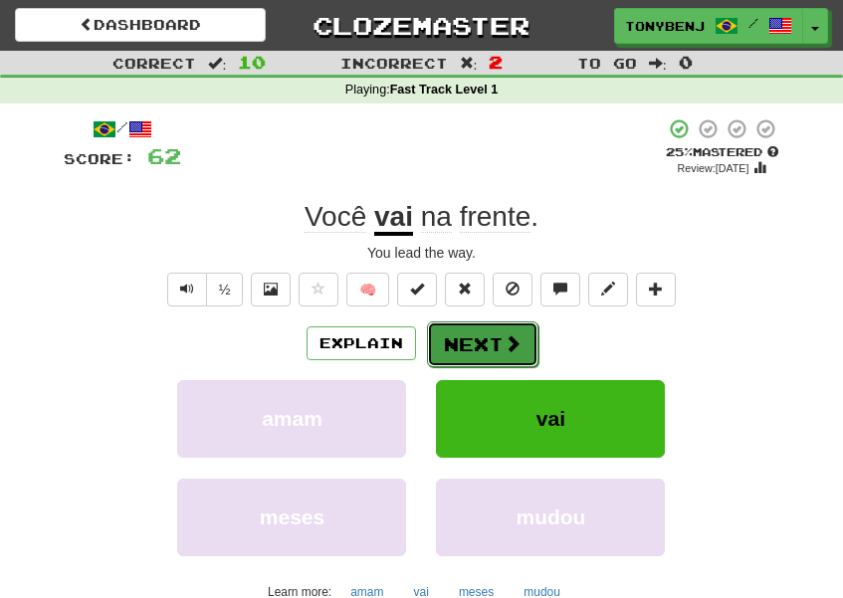
click at [531, 348] on button "Next" at bounding box center [482, 344] width 111 height 46
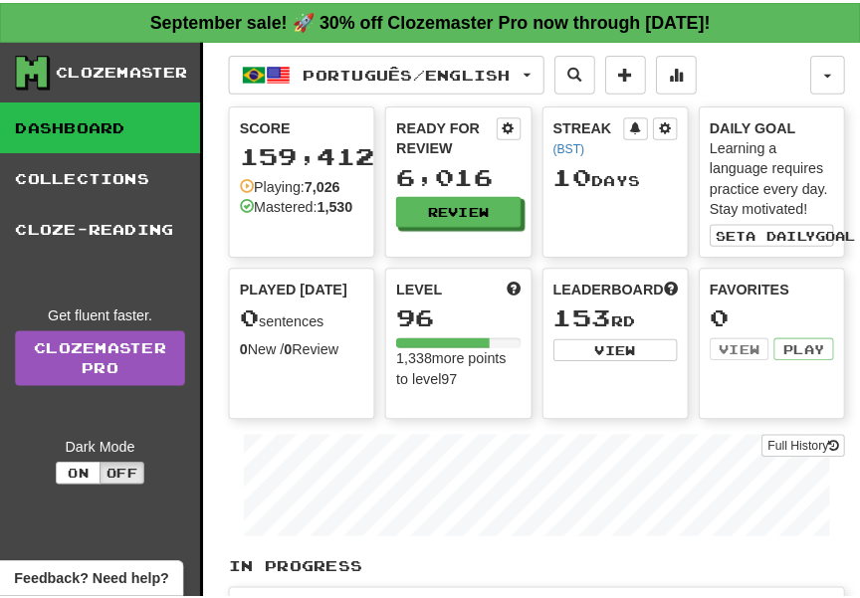
scroll to position [205, 0]
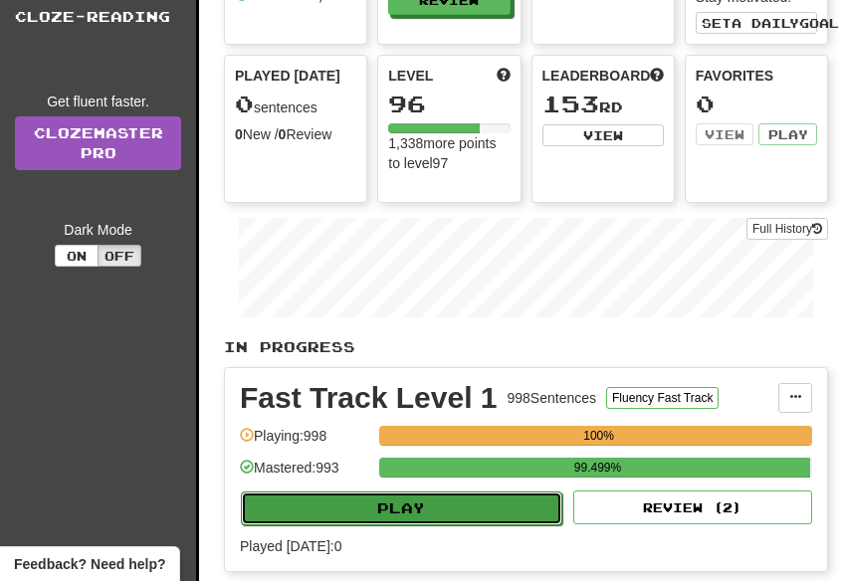
click at [510, 505] on button "Play" at bounding box center [401, 508] width 321 height 34
select select "**"
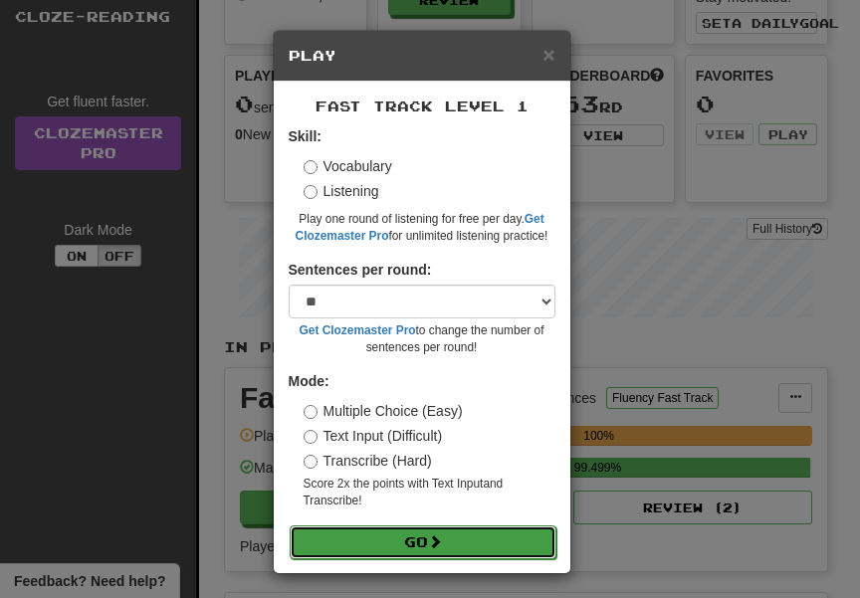
click at [472, 537] on button "Go" at bounding box center [423, 542] width 267 height 34
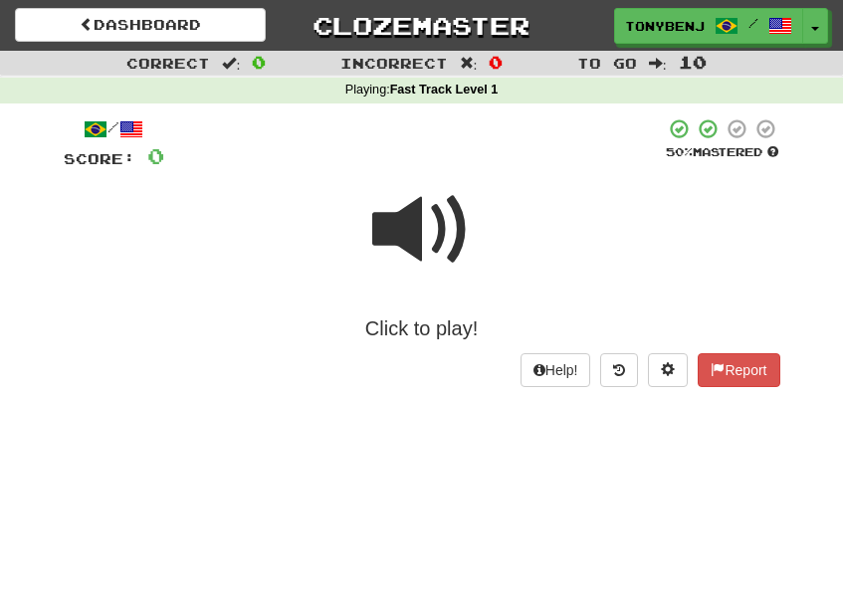
click at [403, 227] on span at bounding box center [421, 229] width 99 height 99
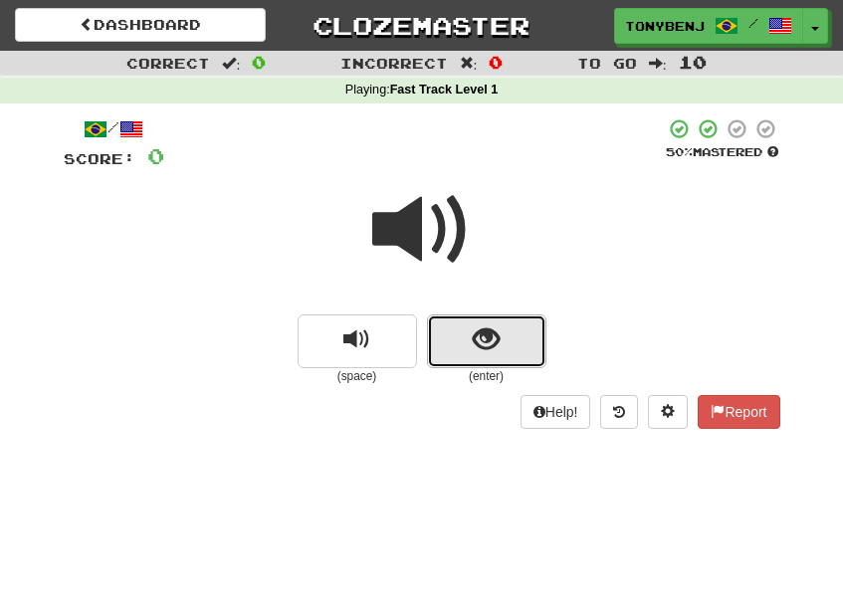
click at [458, 352] on button "show sentence" at bounding box center [486, 341] width 119 height 54
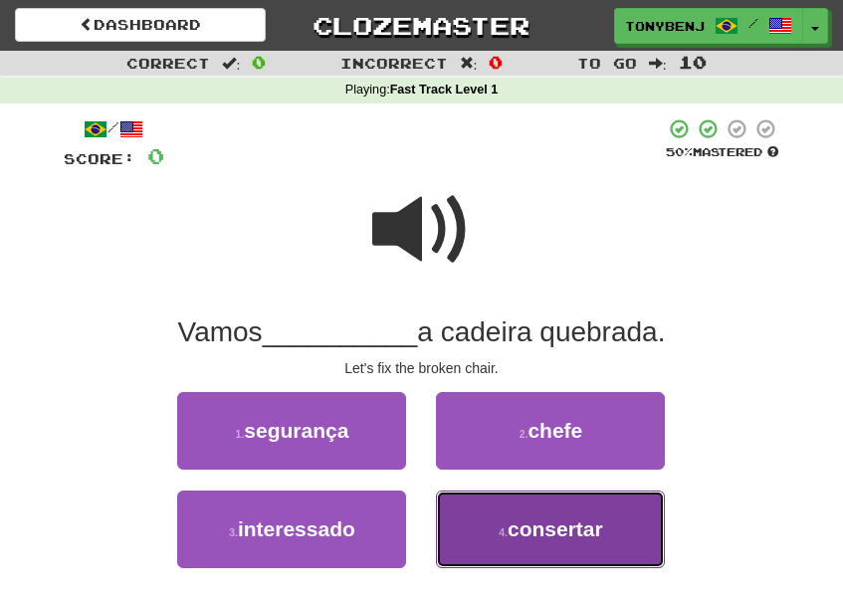
click at [508, 546] on button "4 . consertar" at bounding box center [550, 529] width 229 height 78
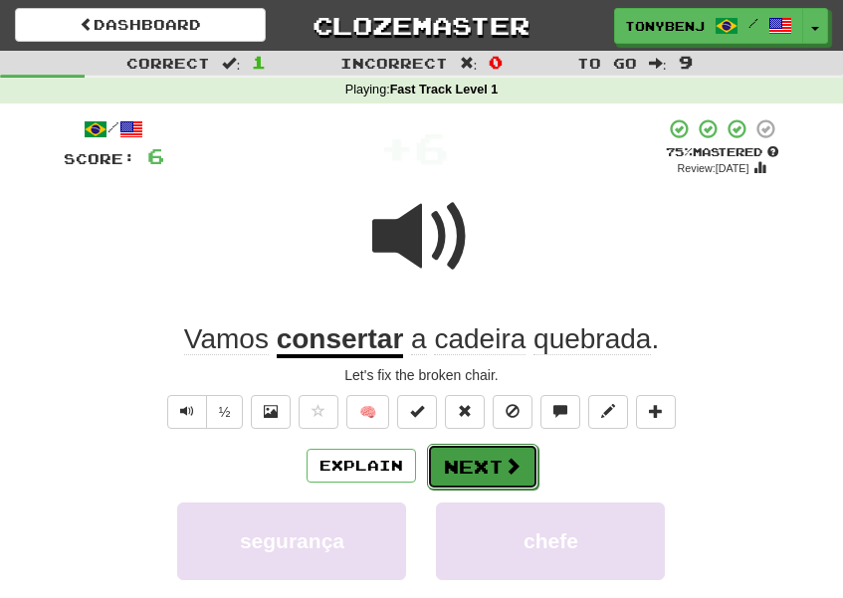
click at [473, 471] on button "Next" at bounding box center [482, 467] width 111 height 46
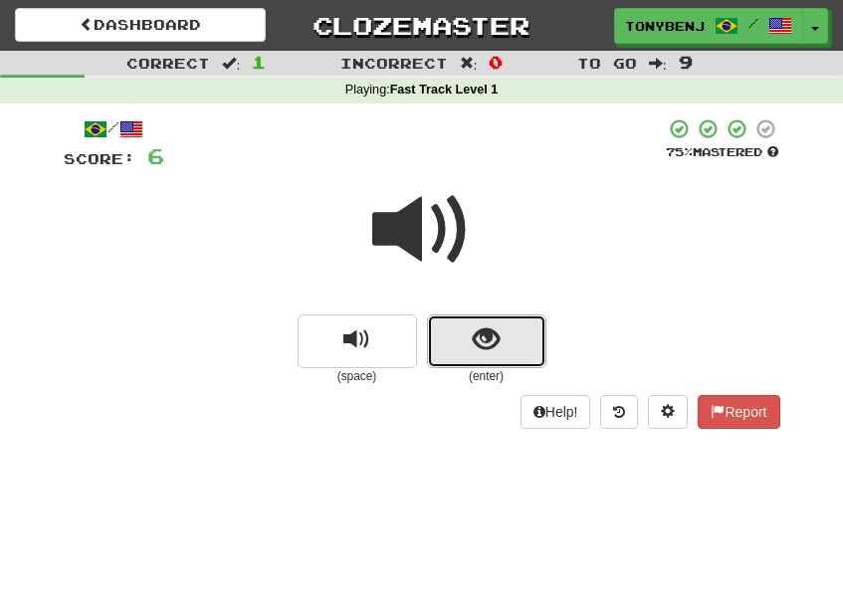
click at [453, 348] on button "show sentence" at bounding box center [486, 341] width 119 height 54
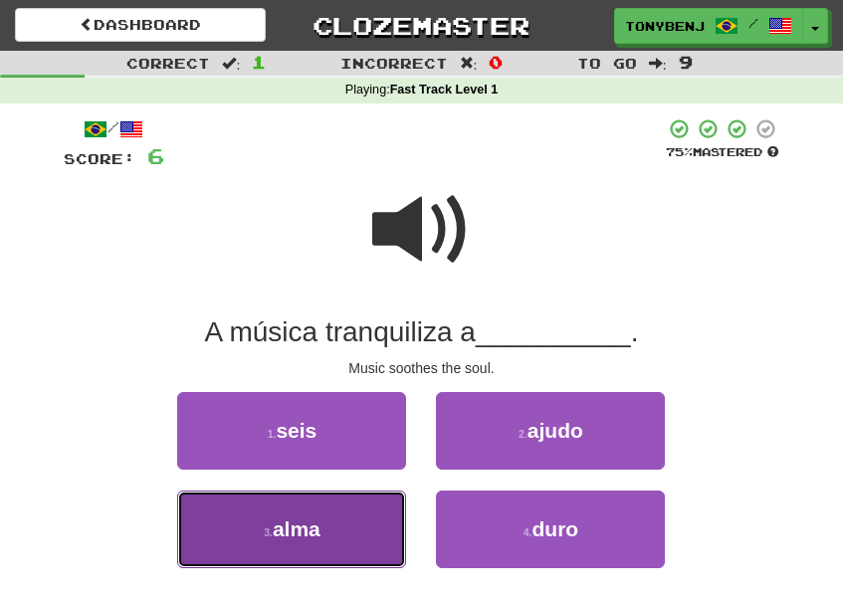
click at [350, 528] on button "3 . [GEOGRAPHIC_DATA]" at bounding box center [291, 529] width 229 height 78
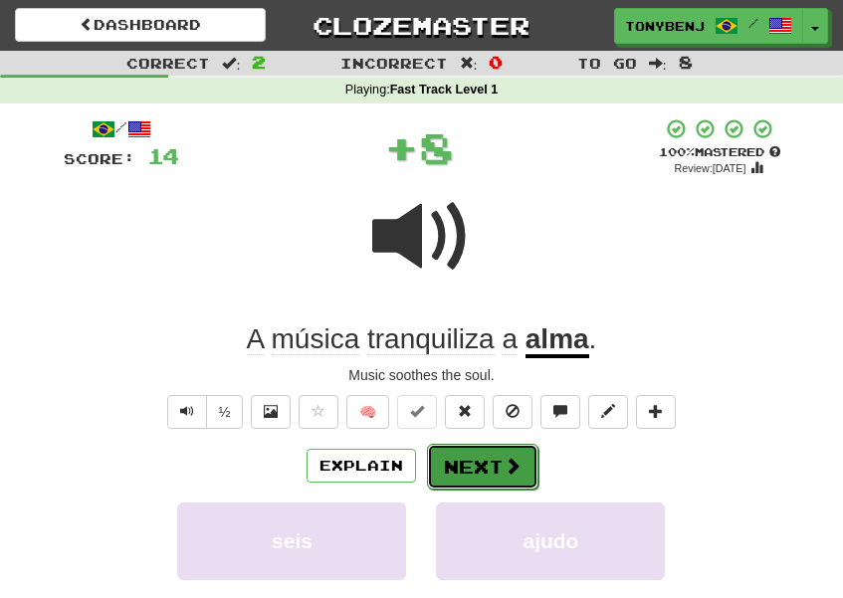
click at [479, 469] on button "Next" at bounding box center [482, 467] width 111 height 46
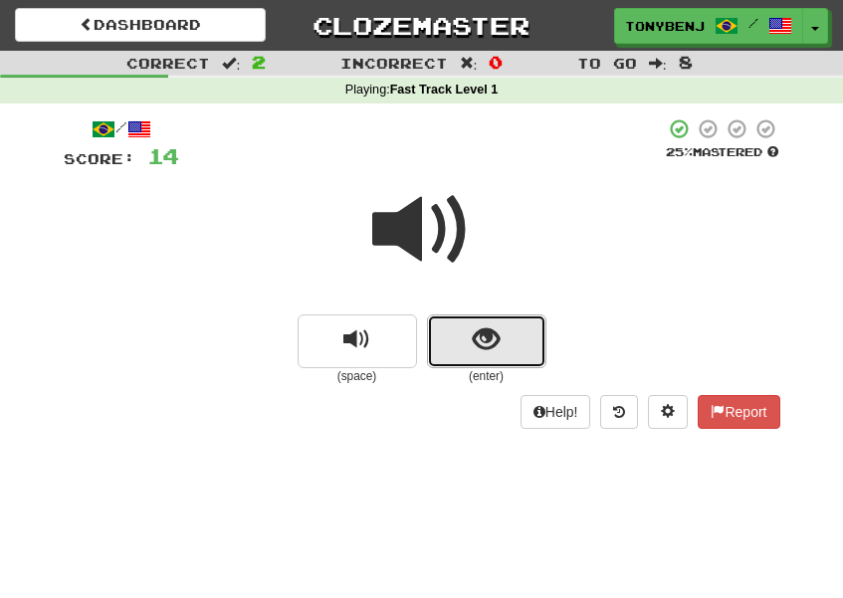
click at [448, 348] on button "show sentence" at bounding box center [486, 341] width 119 height 54
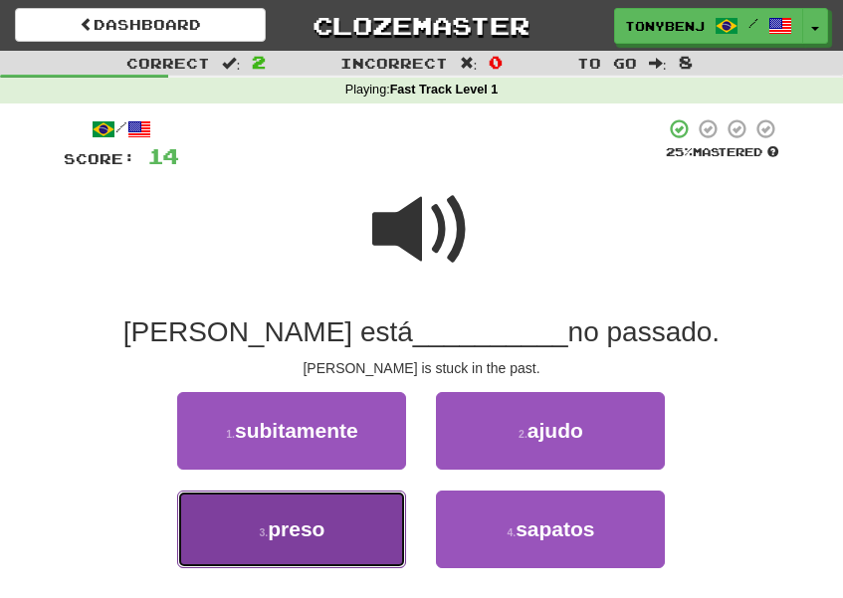
click at [338, 525] on button "3 . preso" at bounding box center [291, 529] width 229 height 78
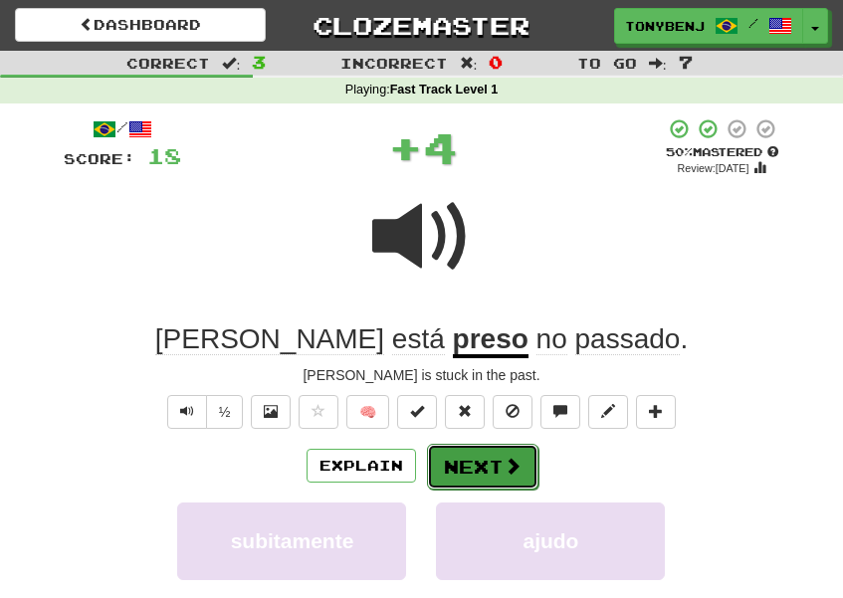
click at [508, 475] on span at bounding box center [512, 466] width 18 height 18
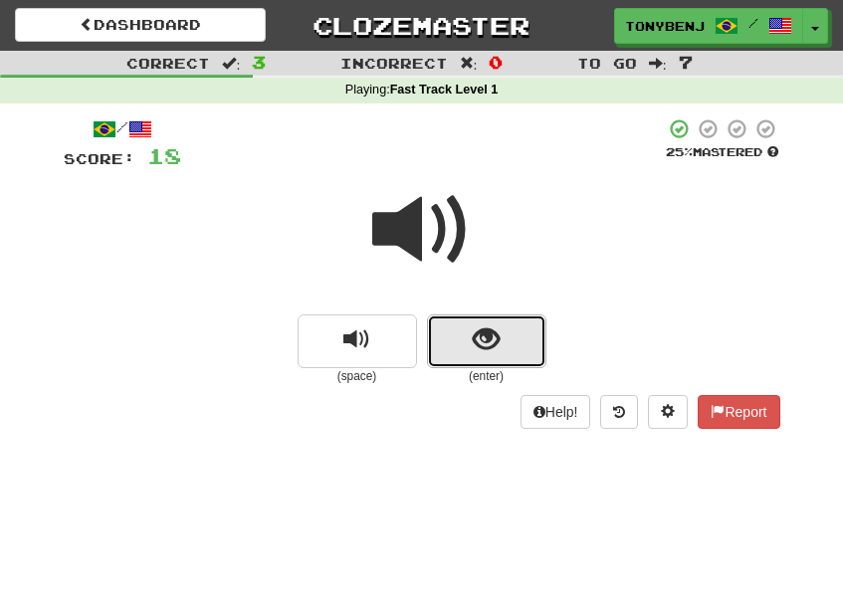
click at [464, 349] on button "show sentence" at bounding box center [486, 341] width 119 height 54
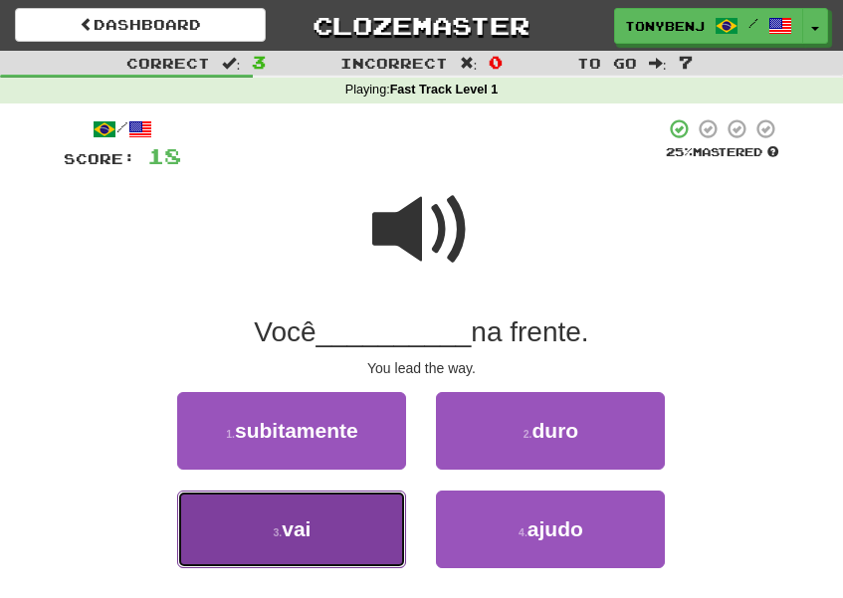
click at [344, 534] on button "3 . vai" at bounding box center [291, 529] width 229 height 78
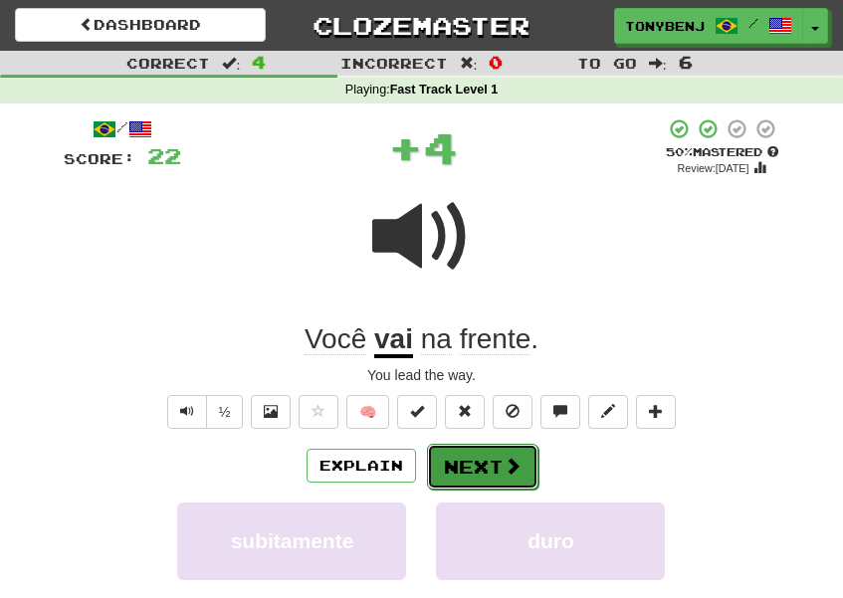
click at [503, 462] on span at bounding box center [512, 466] width 18 height 18
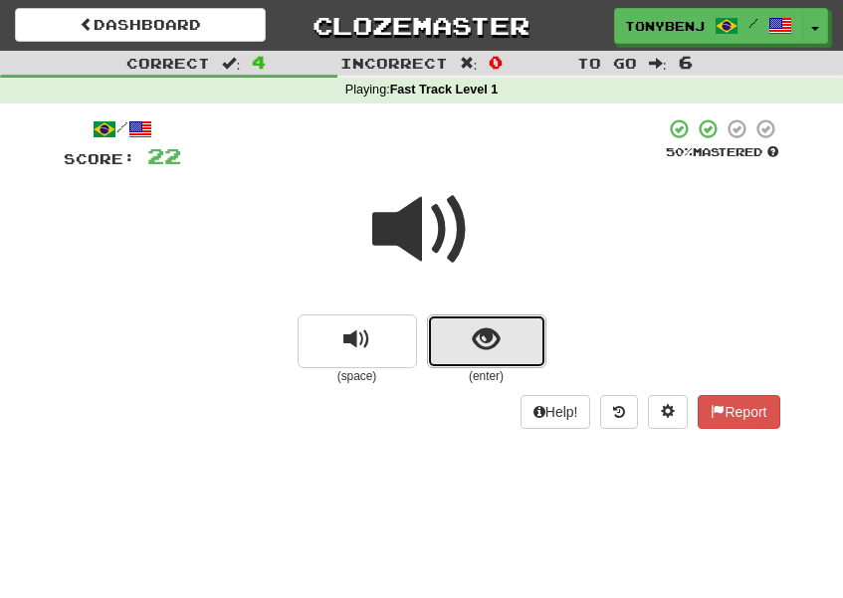
click at [459, 362] on button "show sentence" at bounding box center [486, 341] width 119 height 54
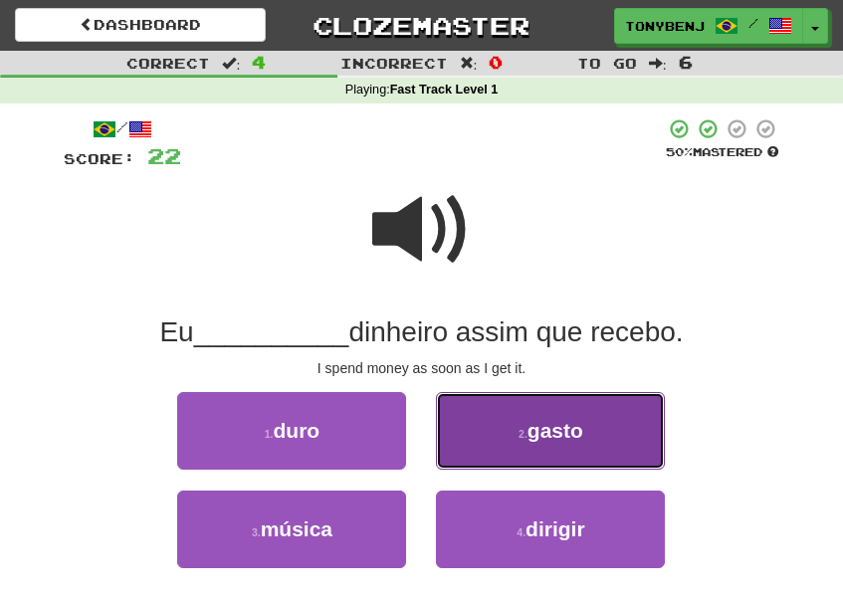
click at [535, 440] on span "gasto" at bounding box center [555, 430] width 56 height 23
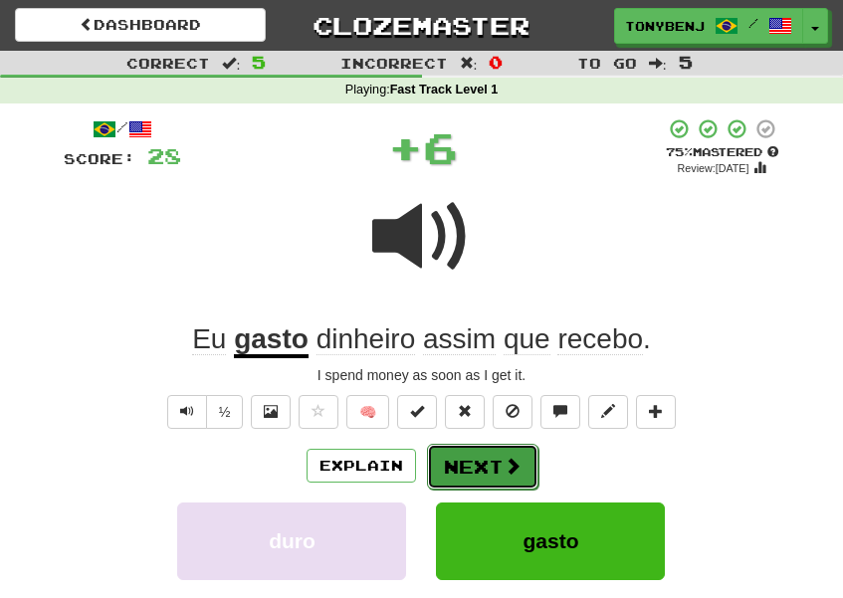
click at [493, 461] on button "Next" at bounding box center [482, 467] width 111 height 46
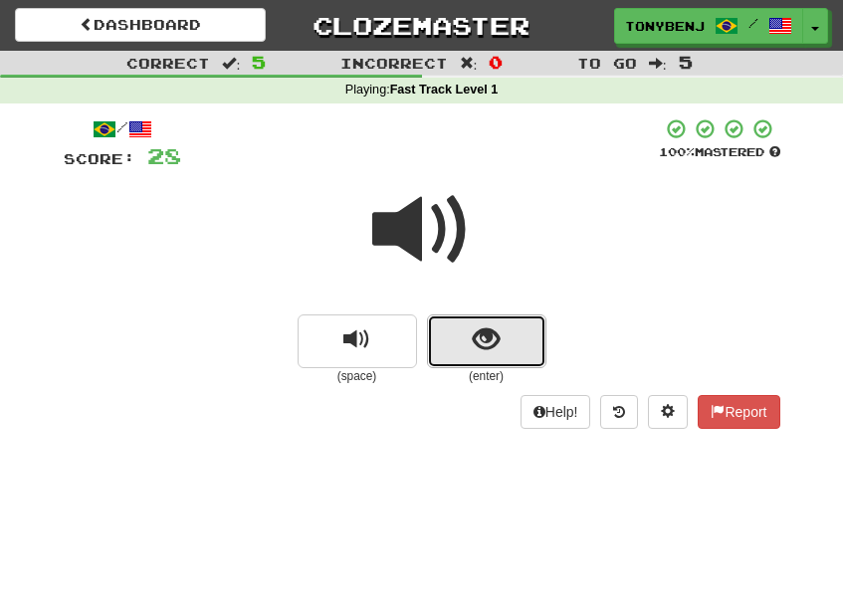
click at [448, 343] on button "show sentence" at bounding box center [486, 341] width 119 height 54
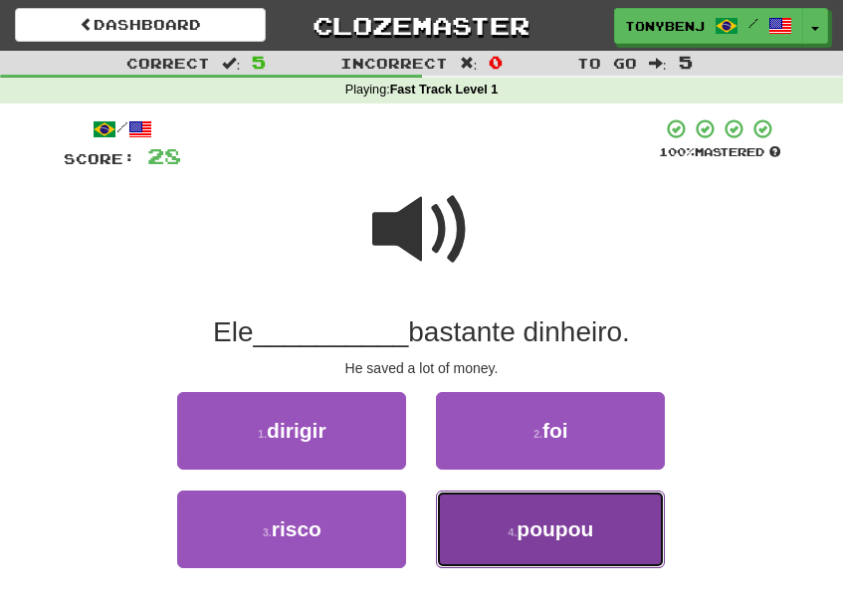
click at [550, 543] on button "4 . poupou" at bounding box center [550, 529] width 229 height 78
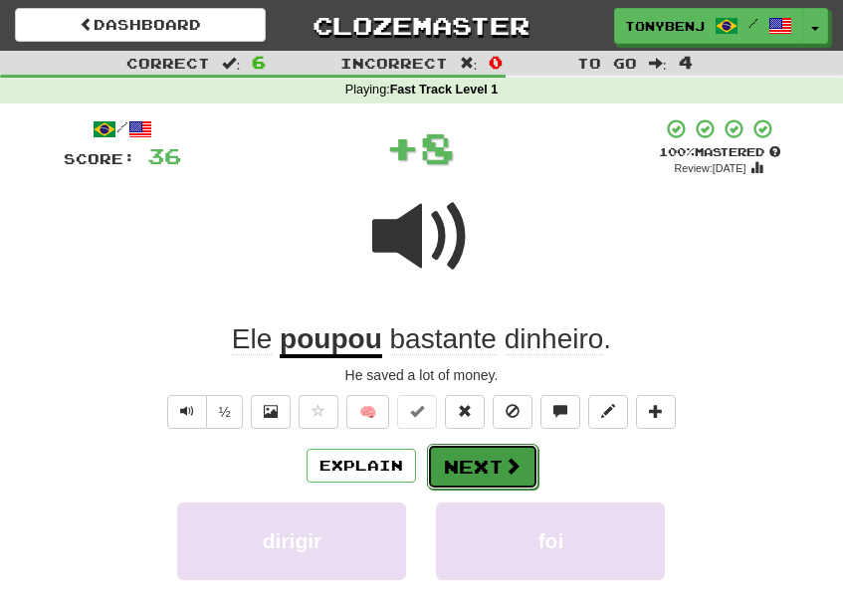
click at [480, 458] on button "Next" at bounding box center [482, 467] width 111 height 46
